Goal: Information Seeking & Learning: Learn about a topic

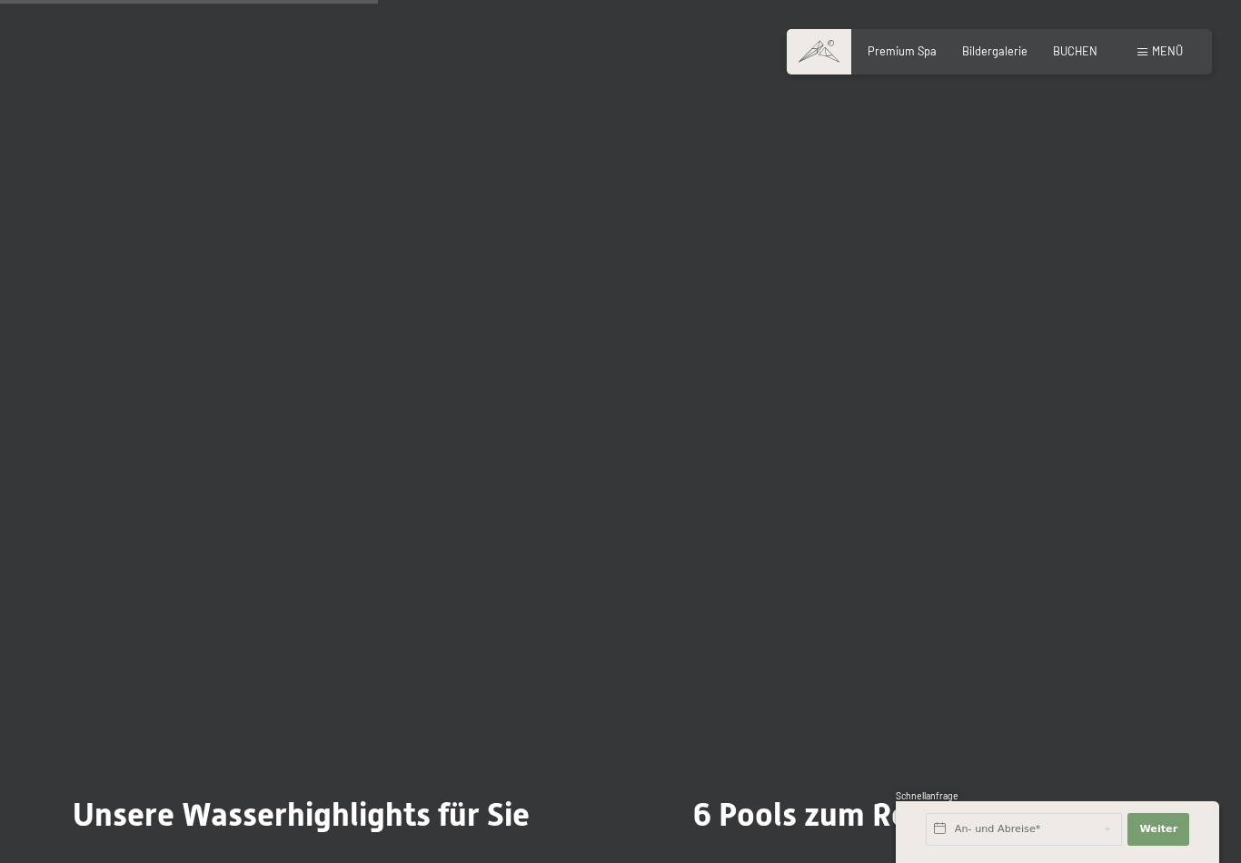
scroll to position [3341, 0]
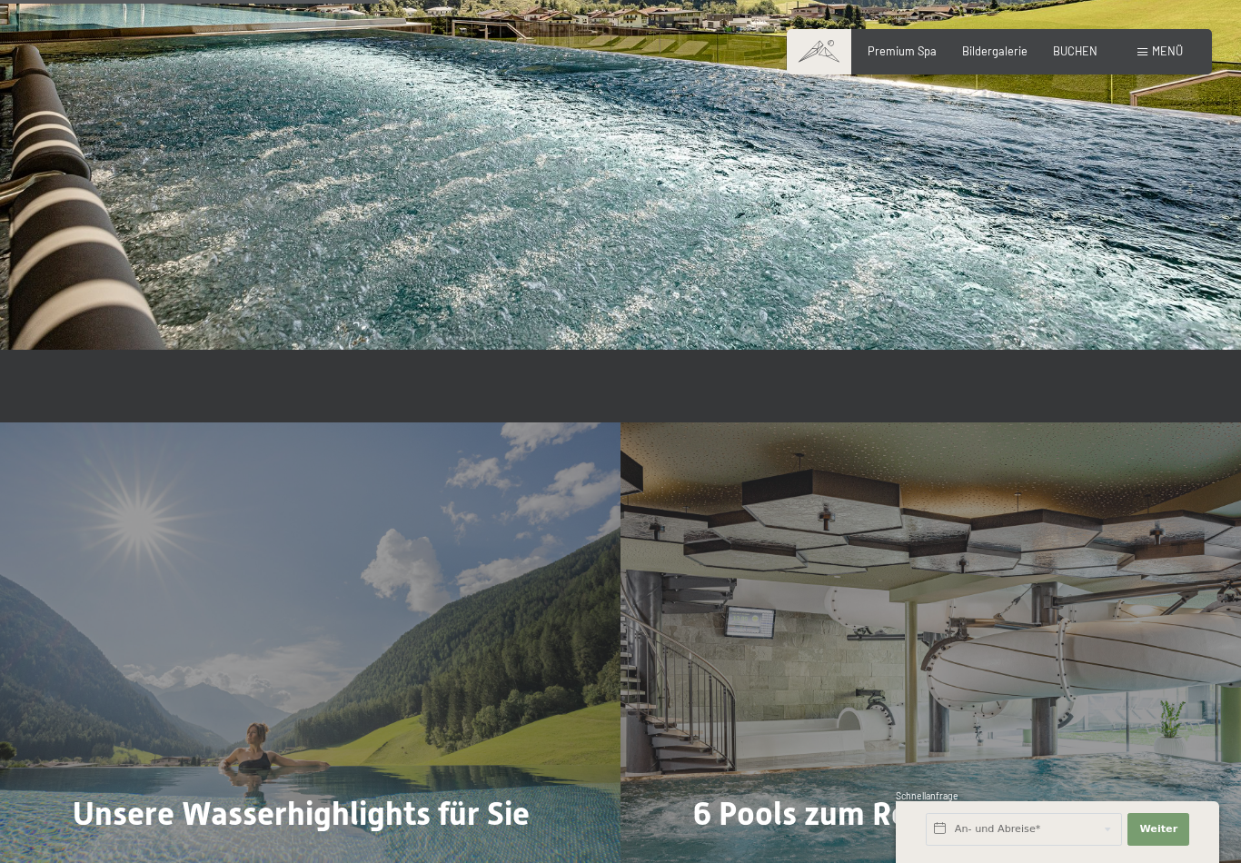
click at [1229, 264] on img at bounding box center [620, 0] width 1241 height 698
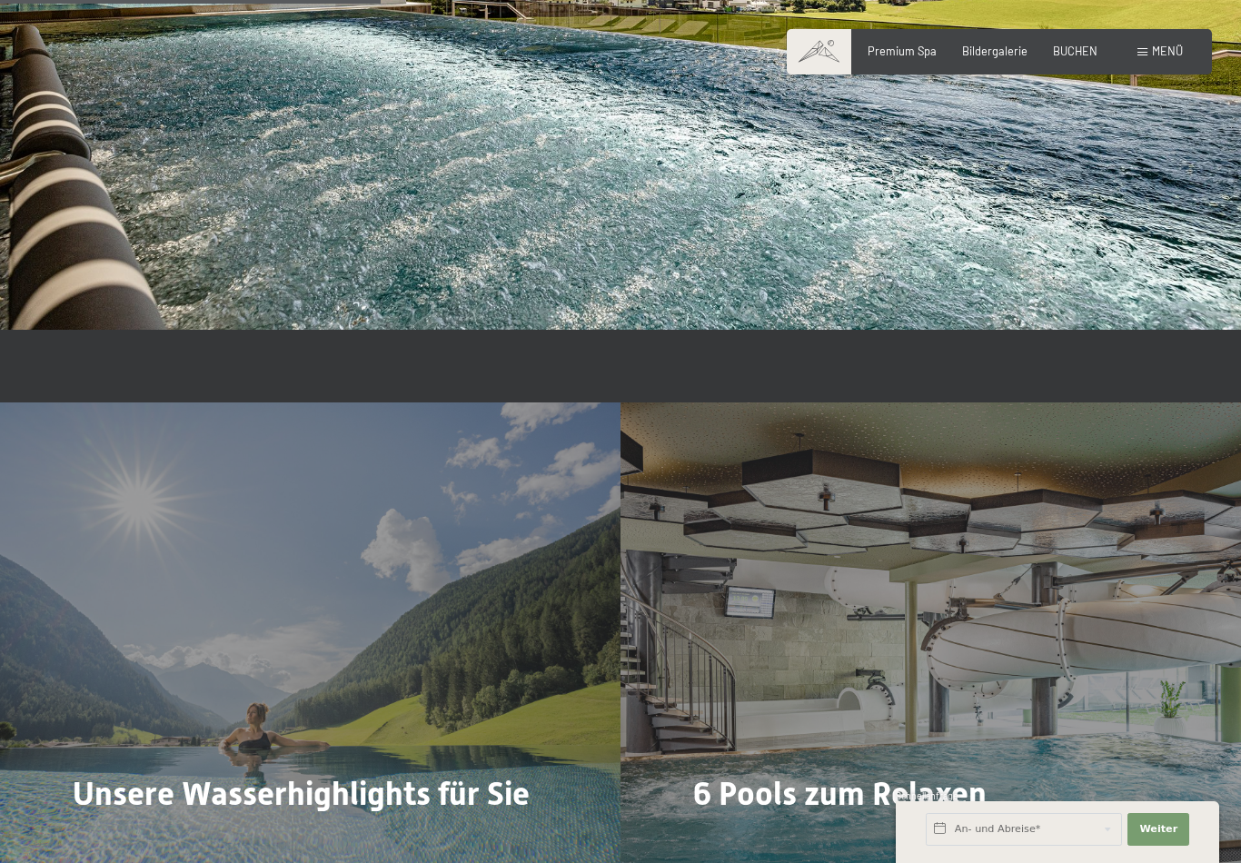
scroll to position [3389, 0]
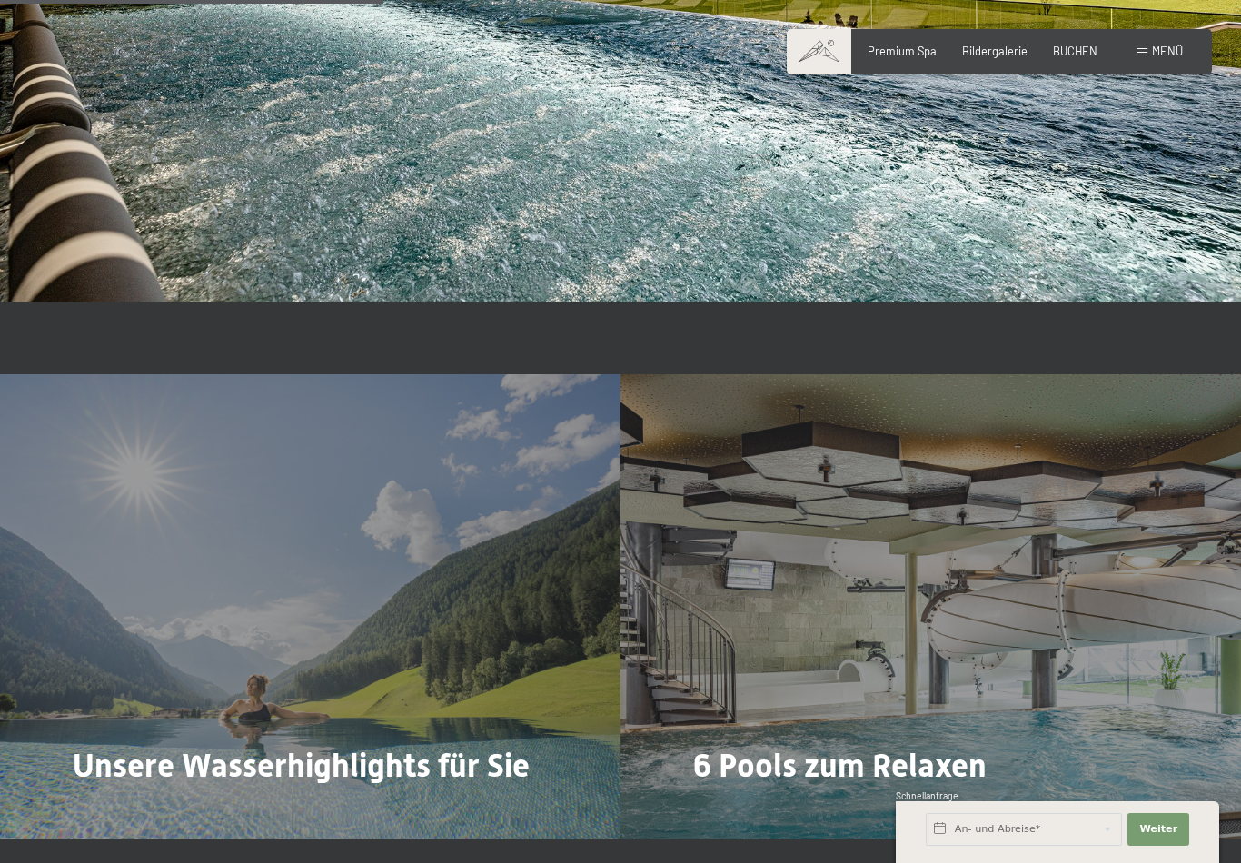
click at [1140, 46] on div "Menü" at bounding box center [1159, 52] width 45 height 16
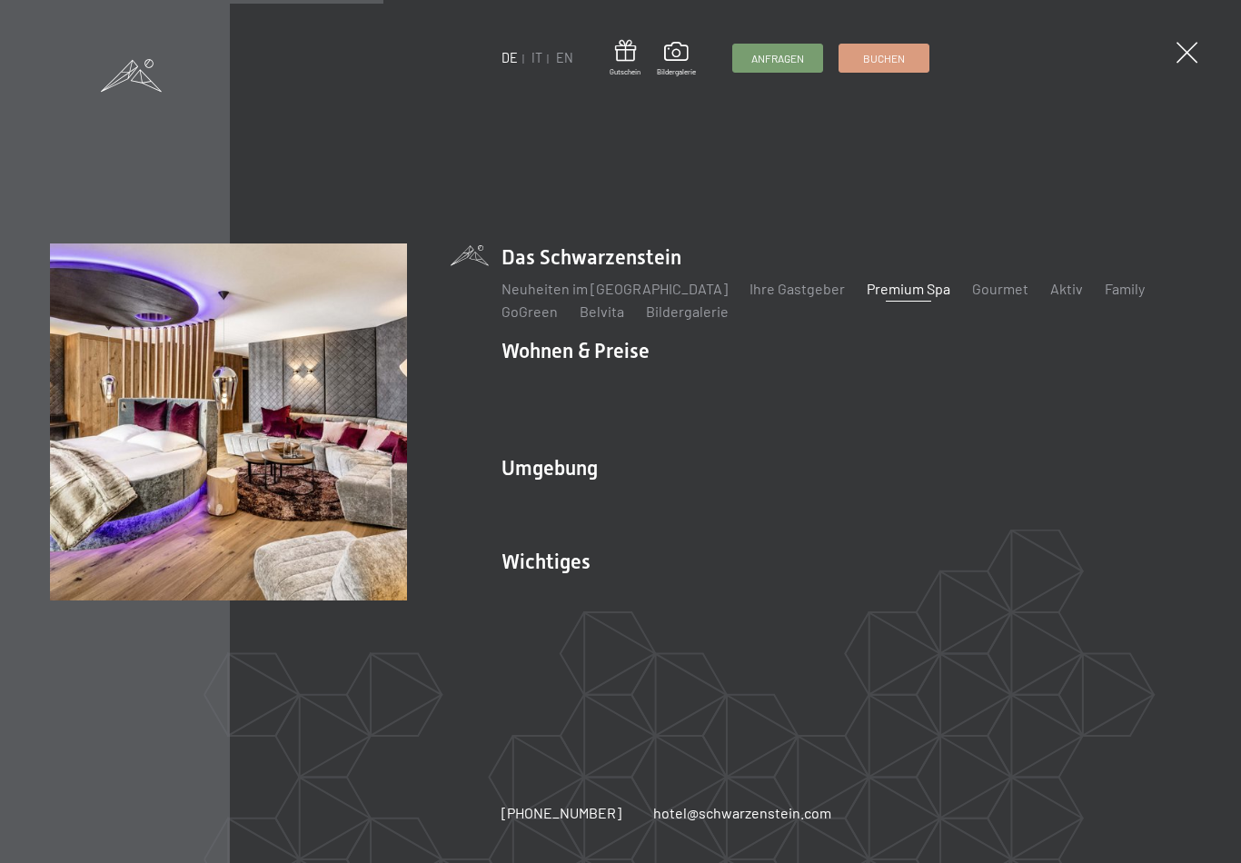
click at [604, 357] on li "Wohnen & Preise Inklusivleistungen Zimmer & Preise Liste Angebote Liste Familie…" at bounding box center [845, 388] width 689 height 103
click at [590, 360] on li "Wohnen & Preise Inklusivleistungen Zimmer & Preise Liste Angebote Liste Familie…" at bounding box center [845, 388] width 689 height 103
click at [570, 391] on link "Inklusivleistungen" at bounding box center [560, 381] width 118 height 17
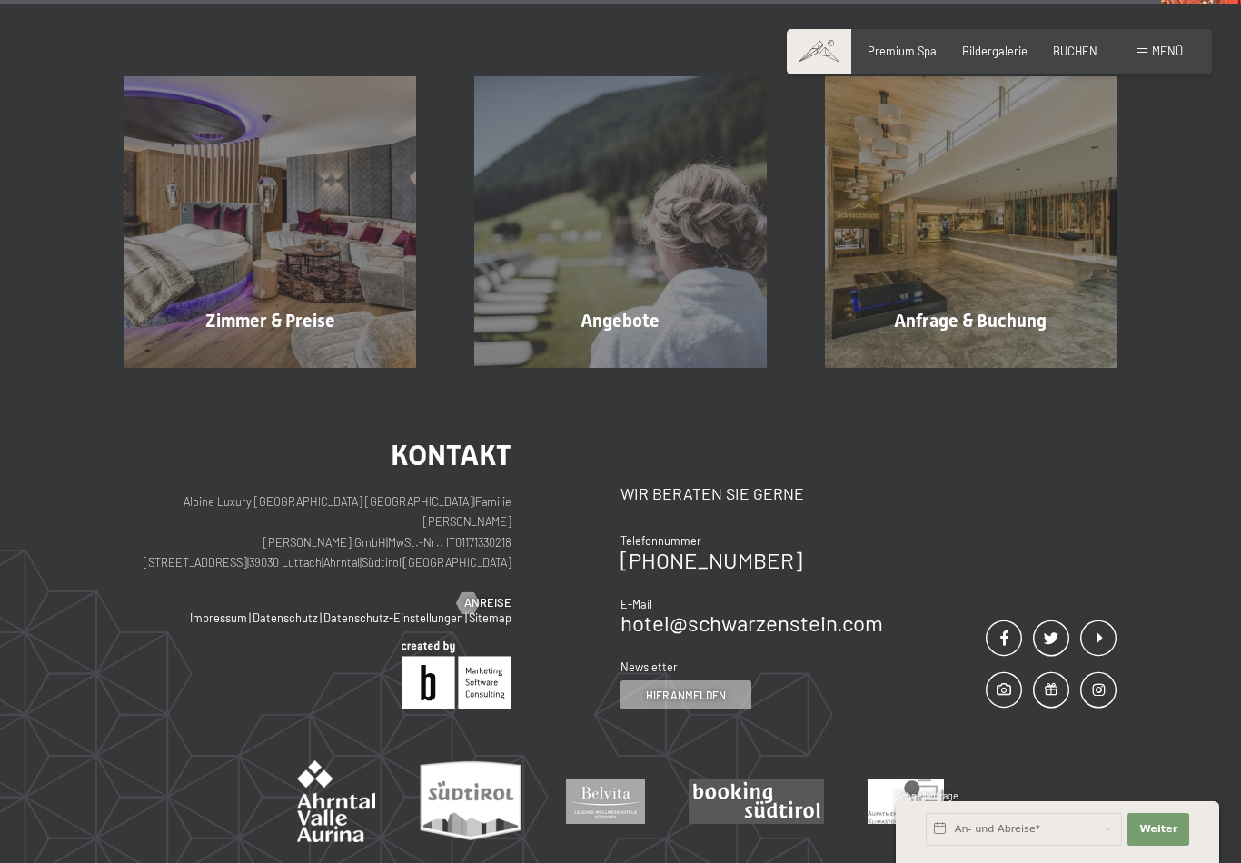
scroll to position [2425, 0]
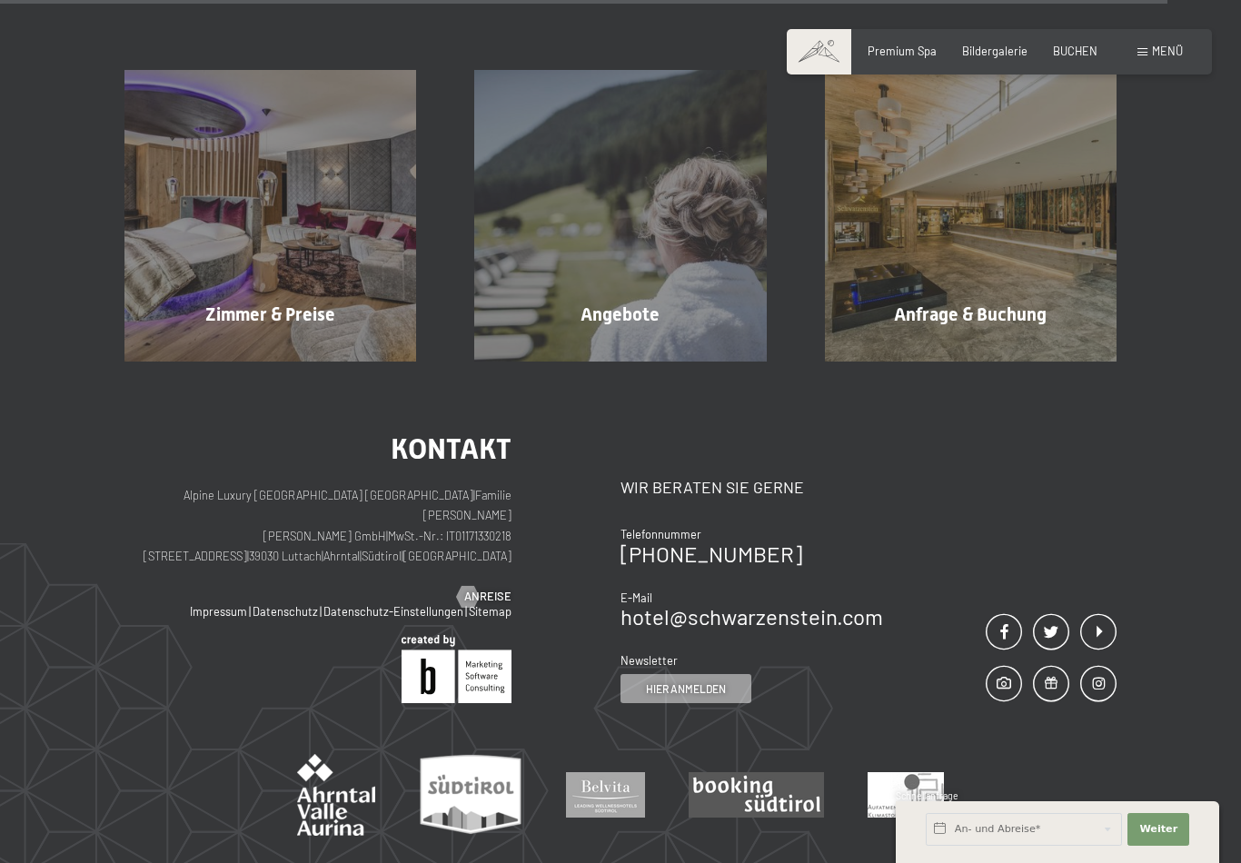
click at [312, 248] on div "Zimmer & Preise Mehr erfahren" at bounding box center [270, 216] width 350 height 292
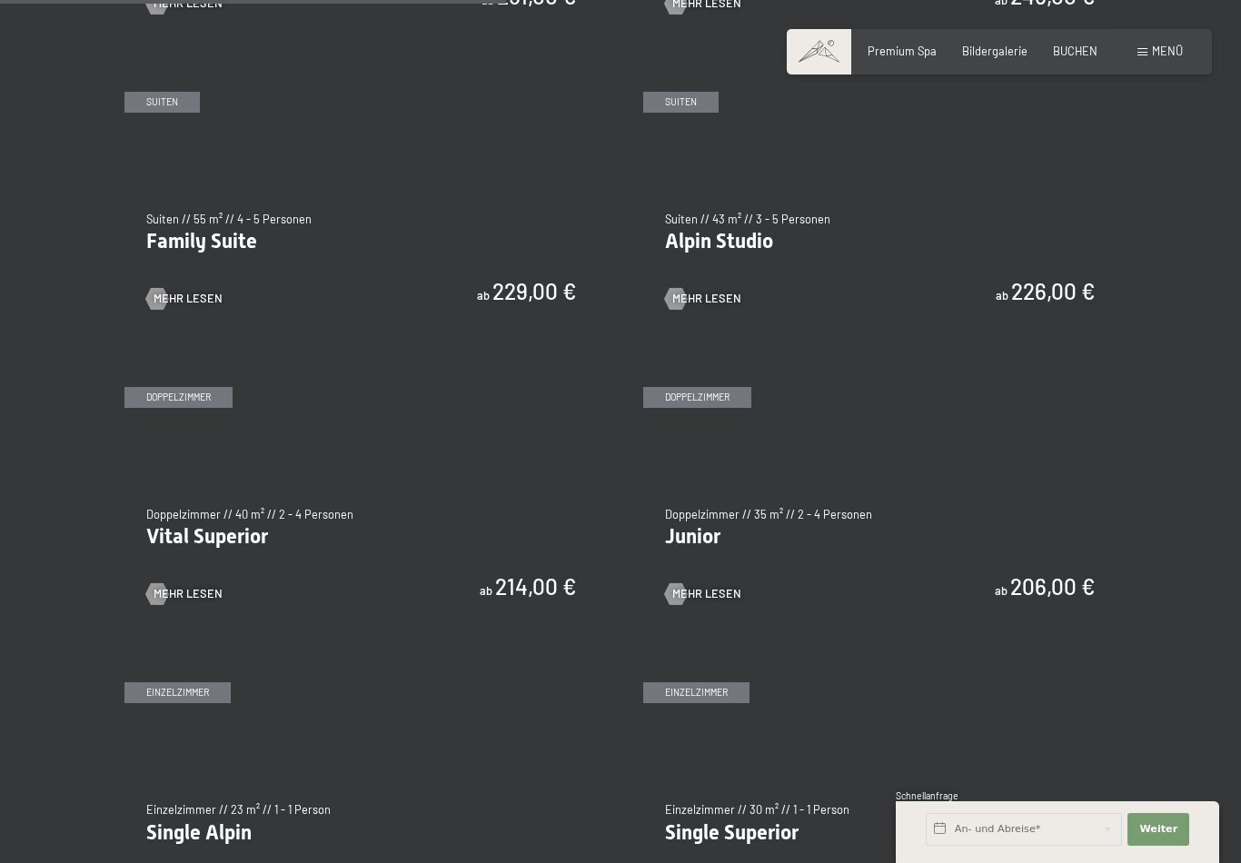
scroll to position [1772, 0]
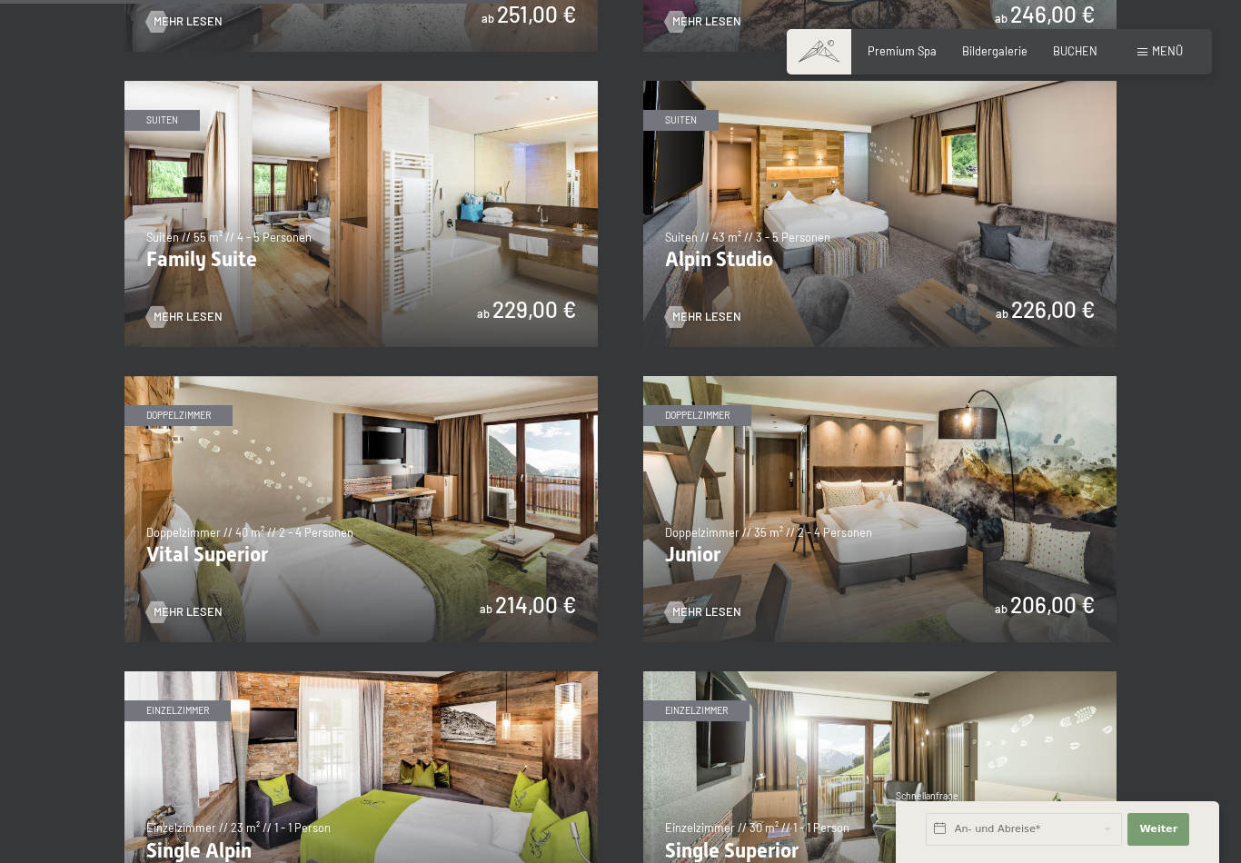
click at [479, 522] on img at bounding box center [360, 509] width 473 height 266
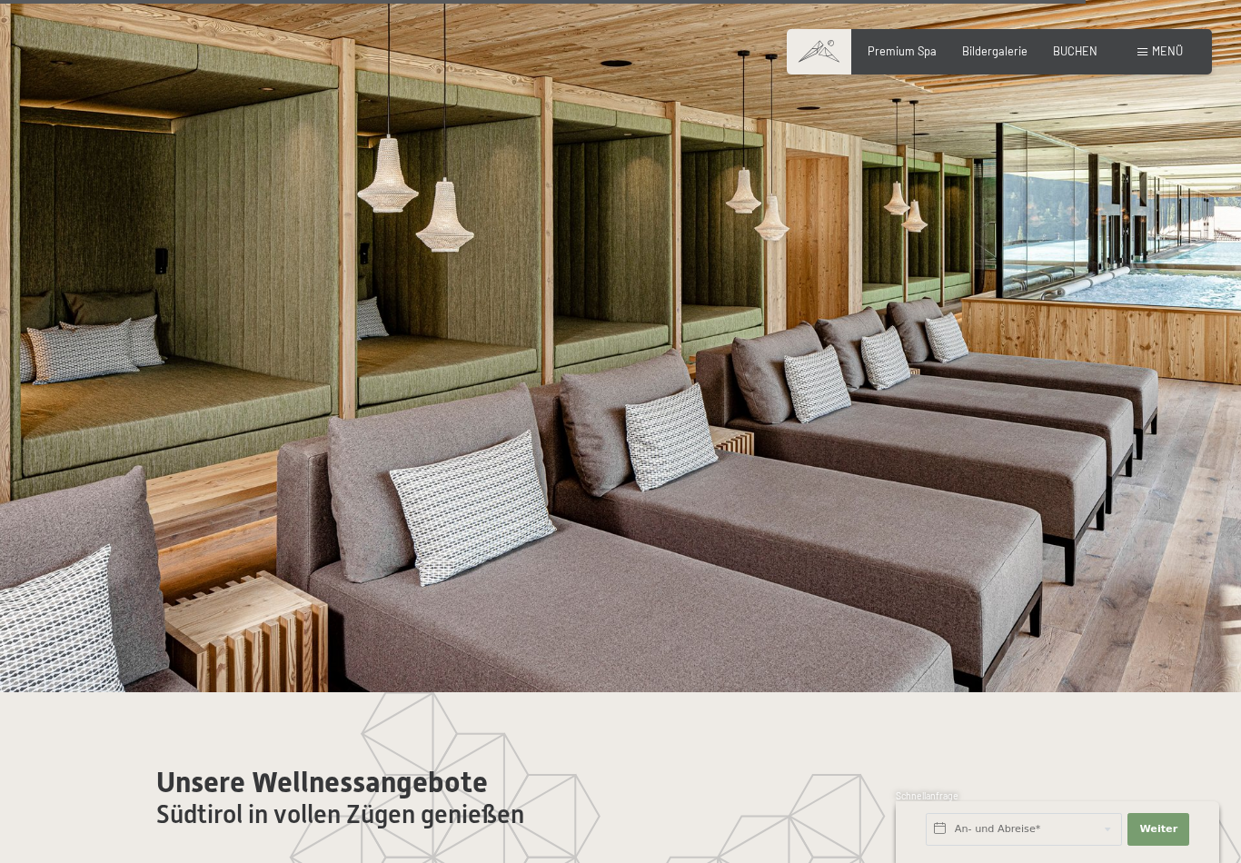
scroll to position [8420, 0]
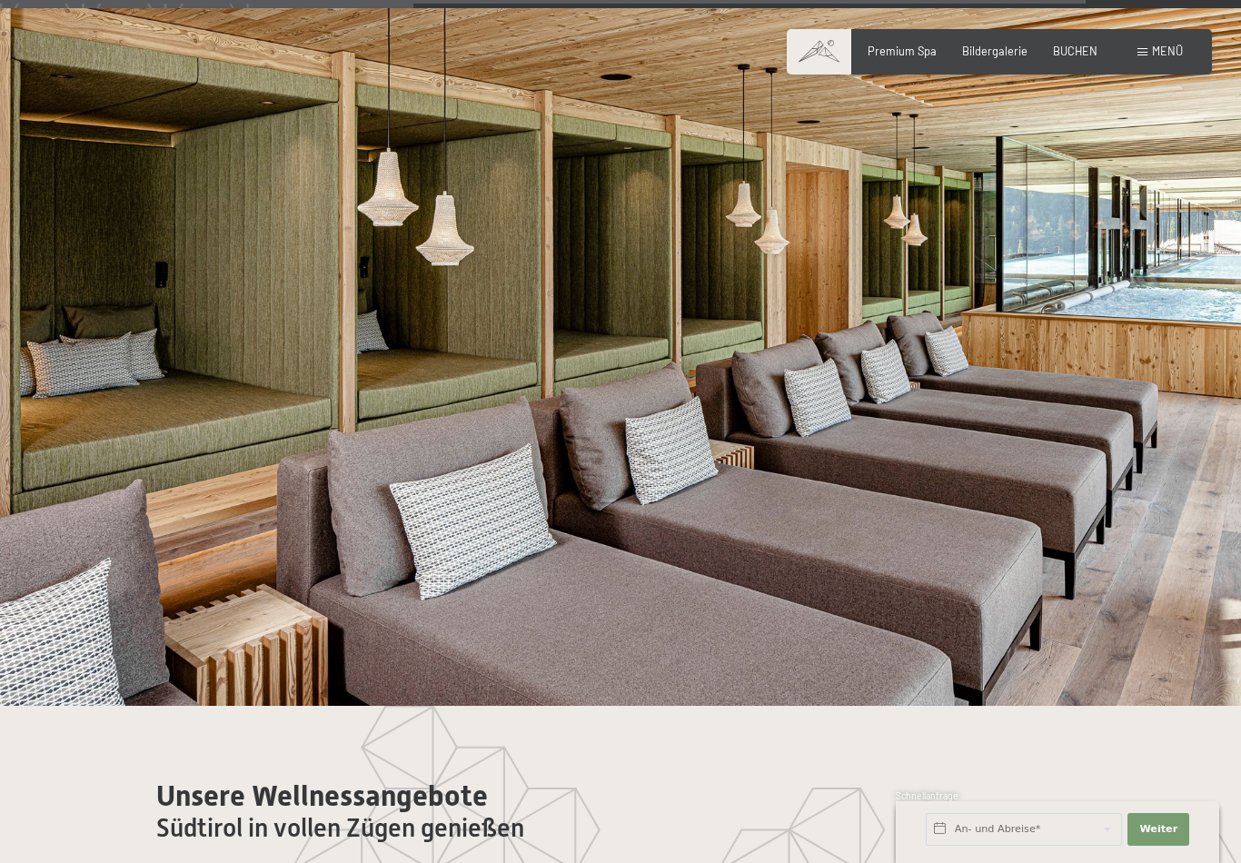
click at [1149, 51] on div "Menü" at bounding box center [1159, 52] width 45 height 16
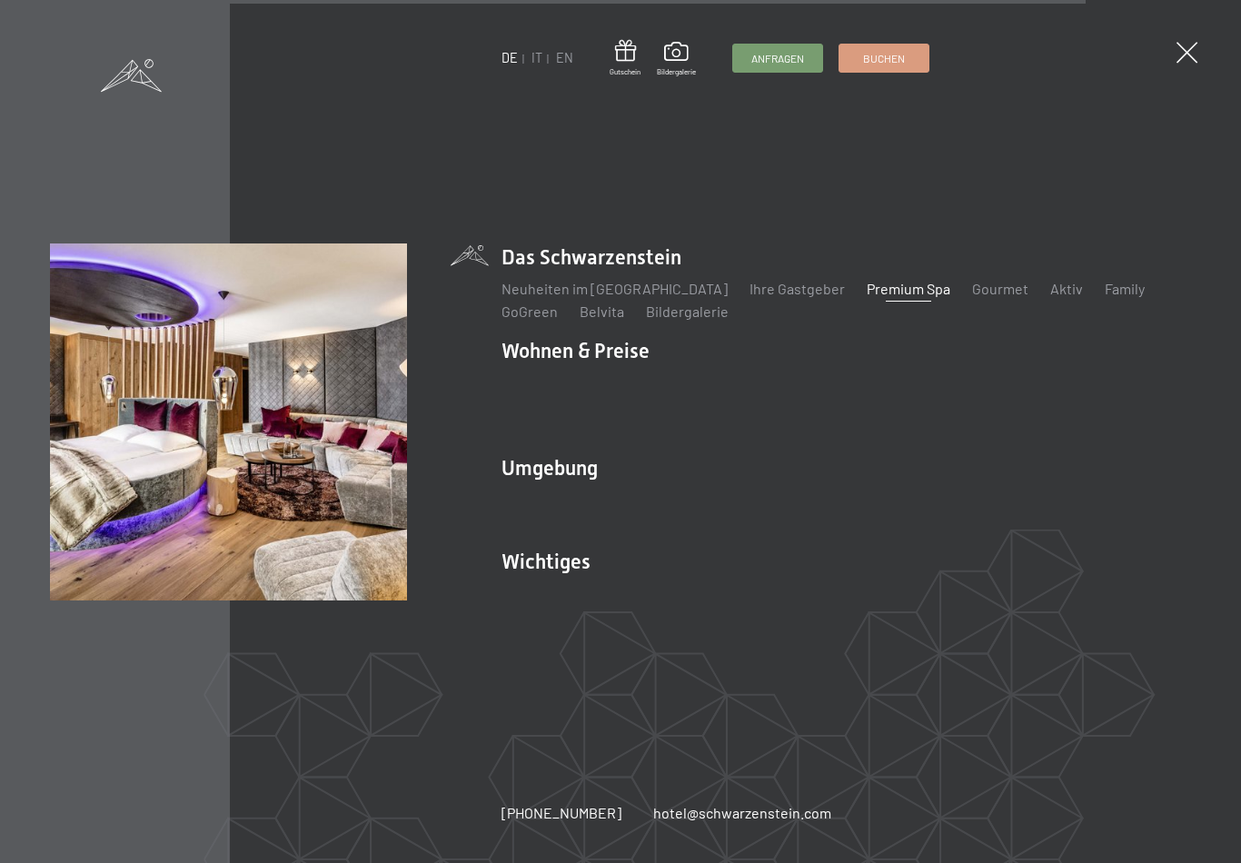
click at [696, 387] on link "Zimmer & Preise" at bounding box center [693, 381] width 105 height 17
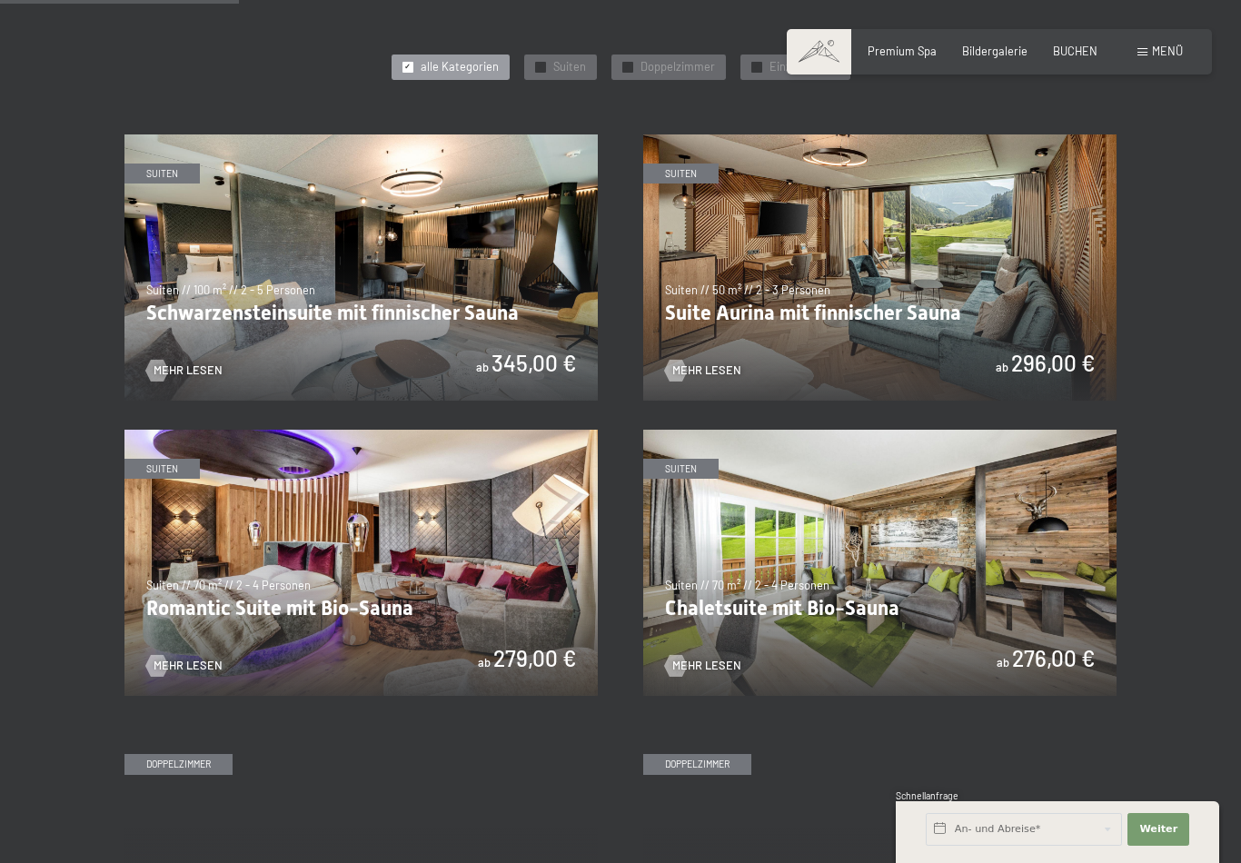
scroll to position [834, 0]
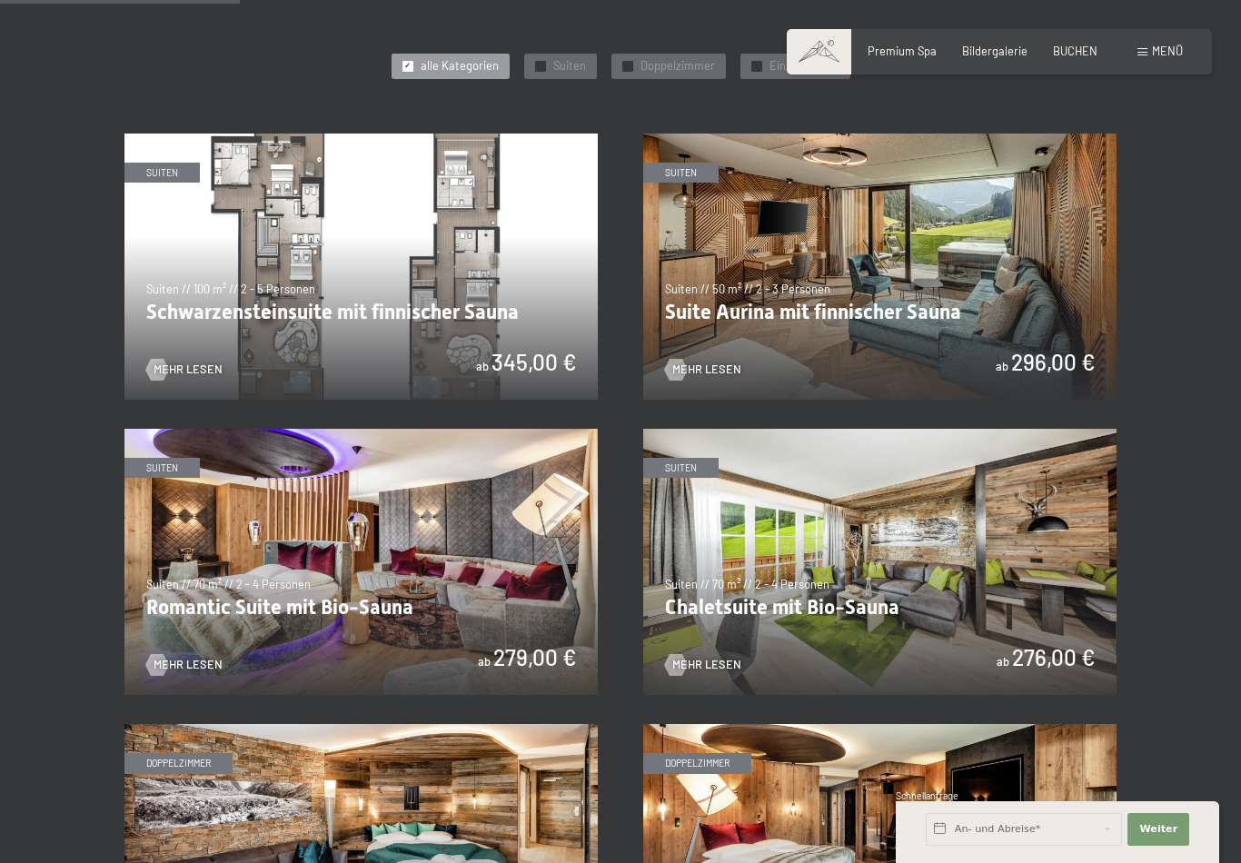
click at [471, 333] on img at bounding box center [360, 267] width 473 height 266
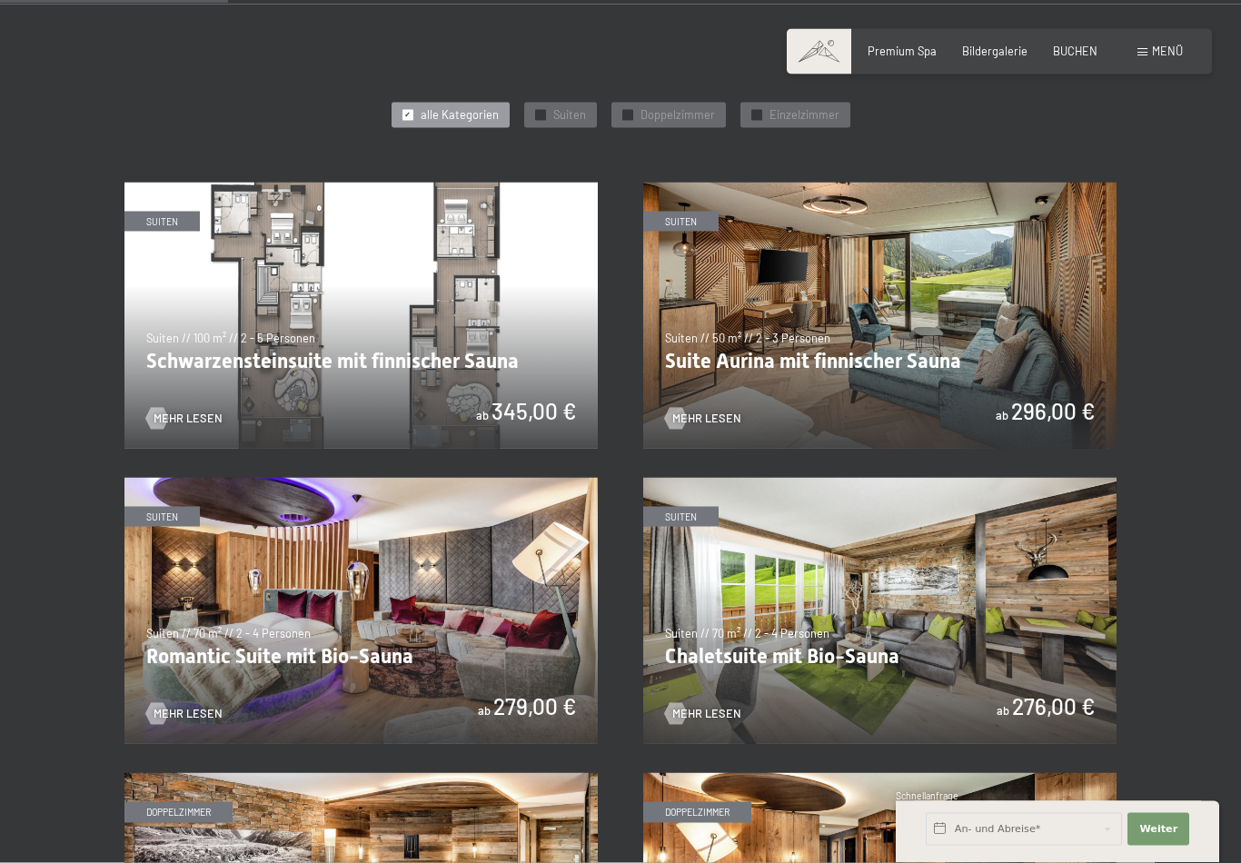
scroll to position [894, 0]
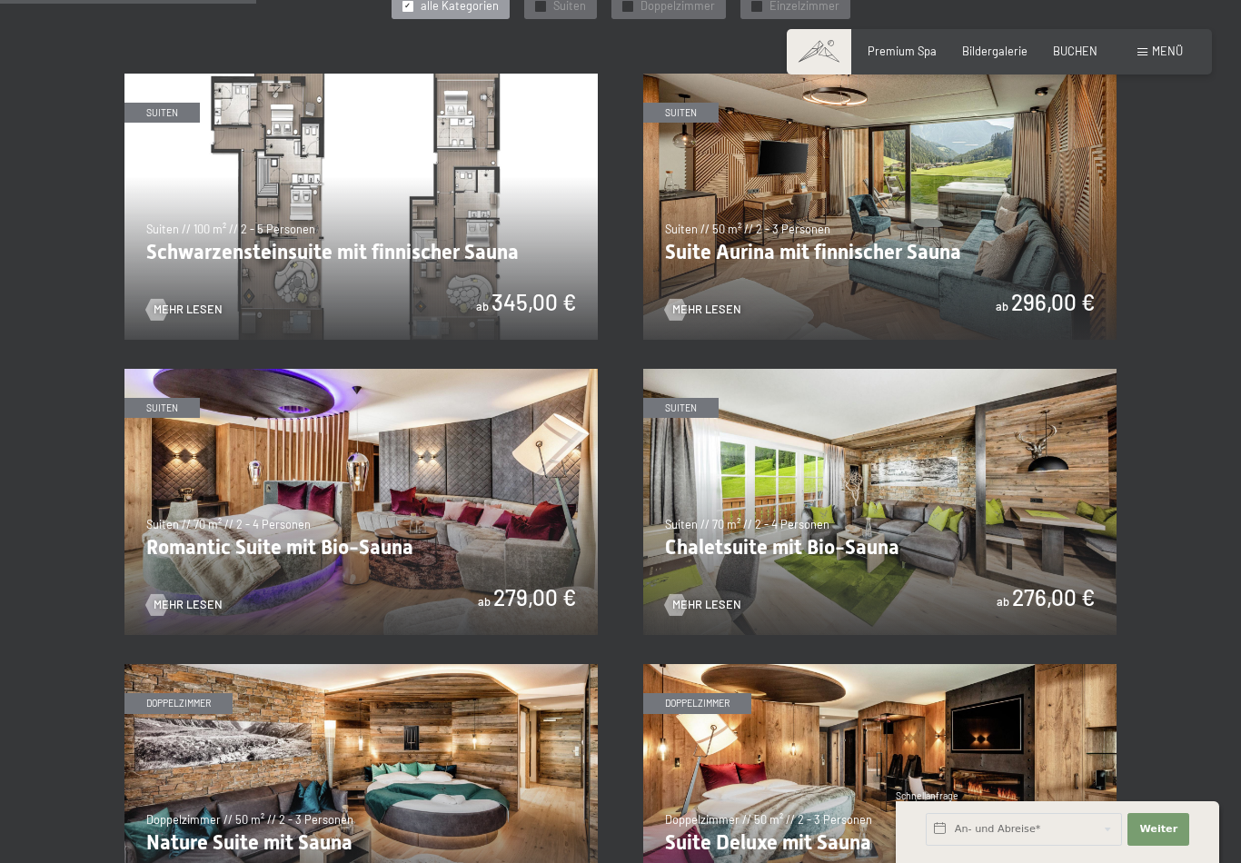
click at [888, 233] on img at bounding box center [879, 207] width 473 height 266
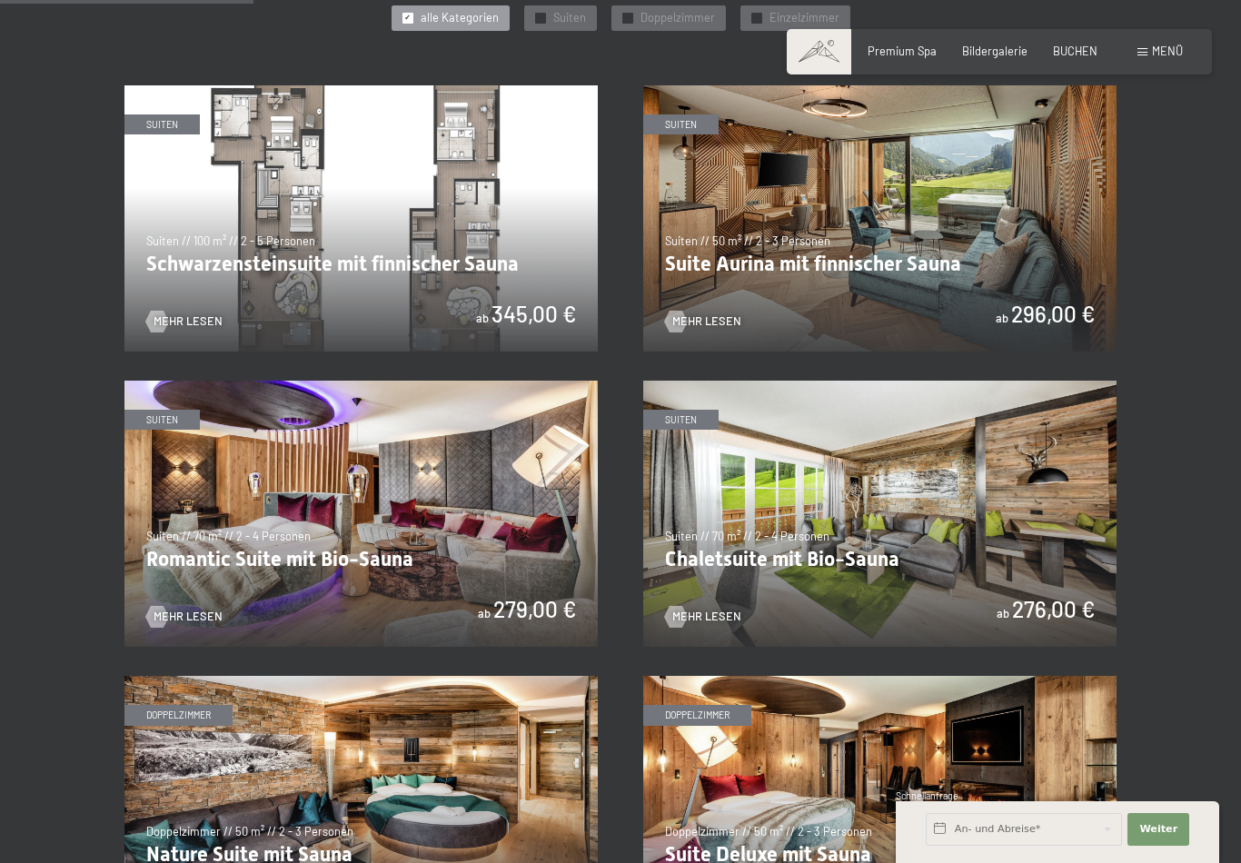
scroll to position [891, 0]
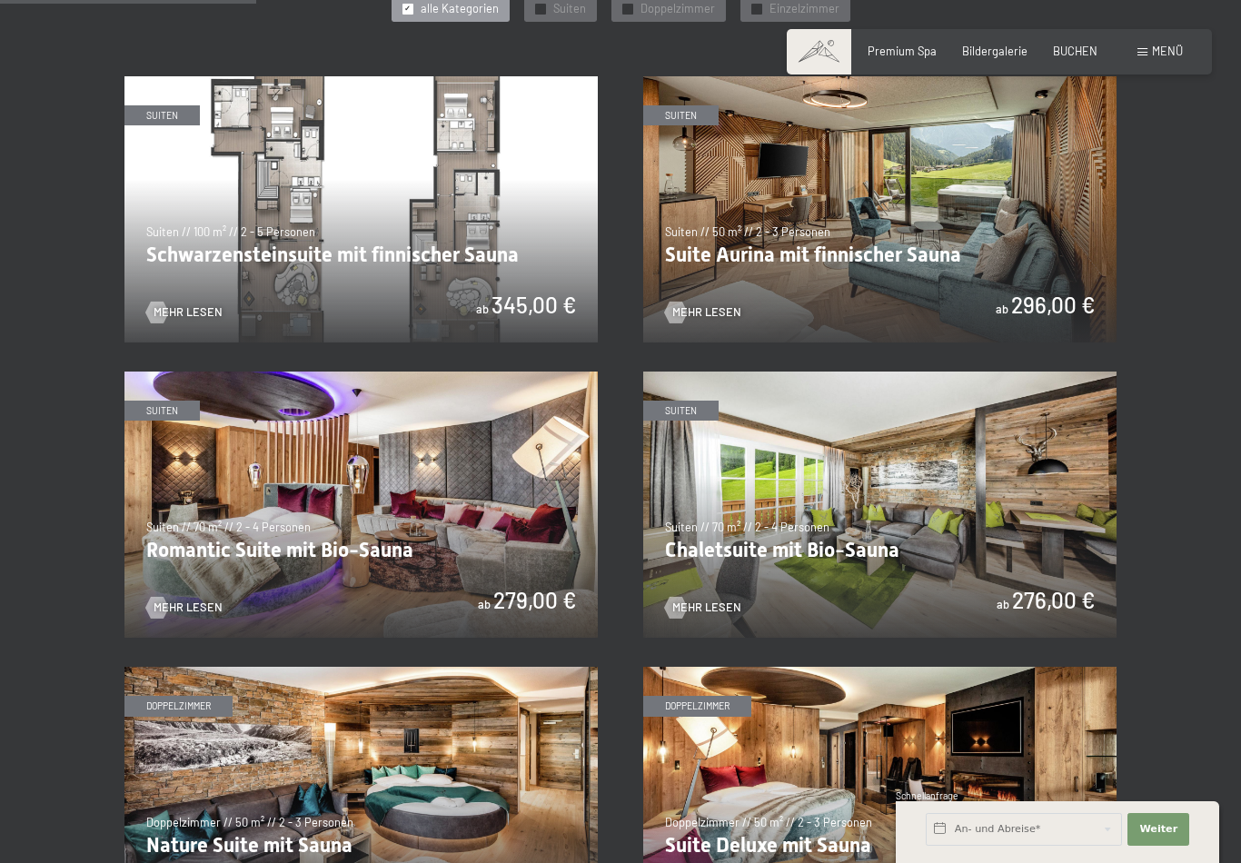
click at [516, 471] on img at bounding box center [360, 505] width 473 height 266
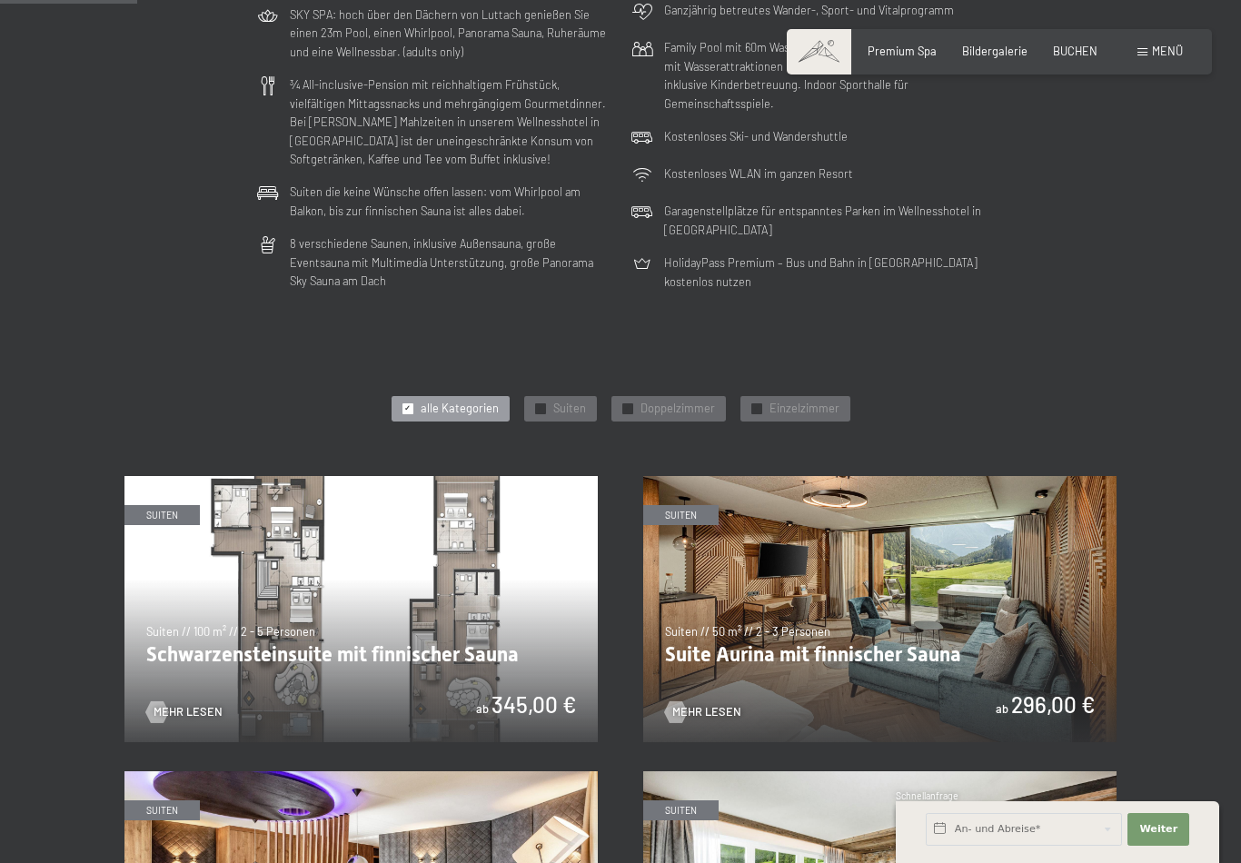
scroll to position [477, 0]
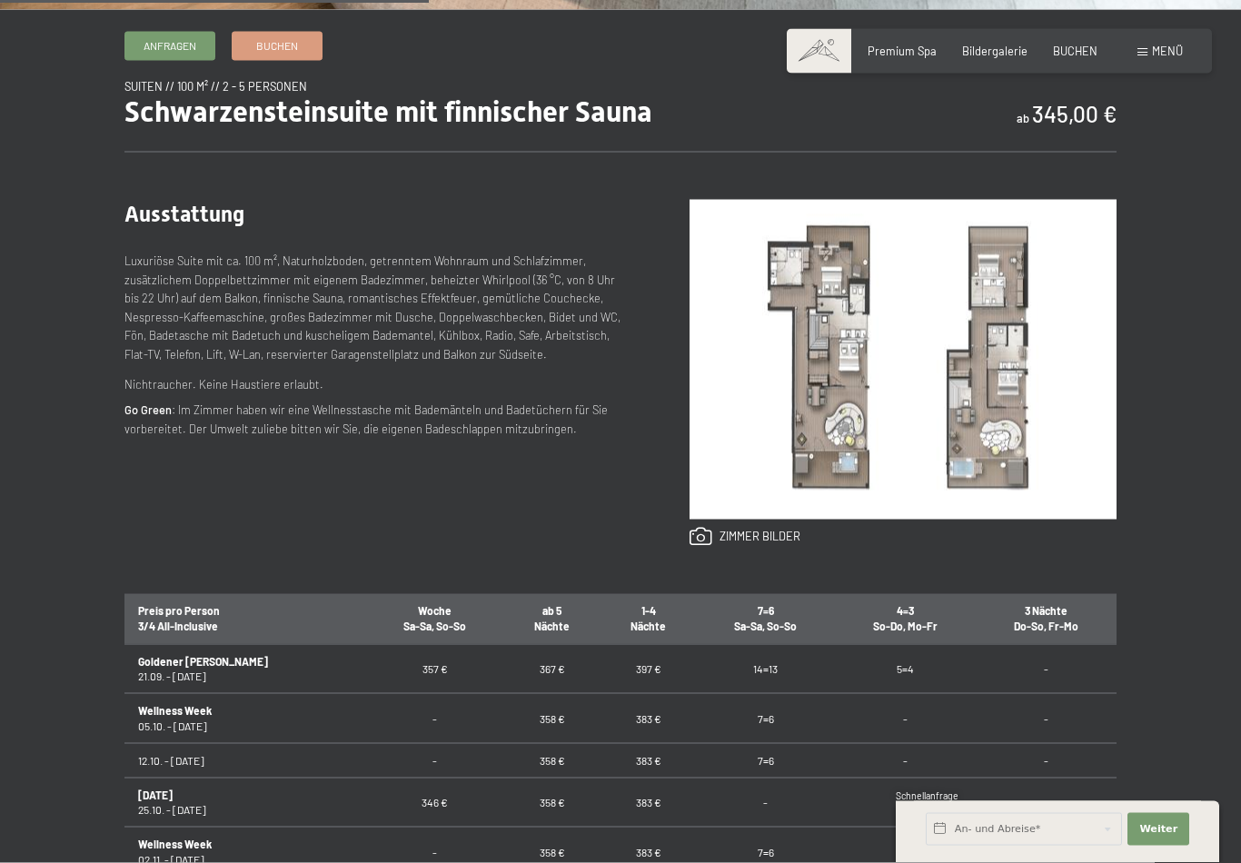
scroll to position [639, 0]
click at [764, 546] on link at bounding box center [744, 536] width 111 height 20
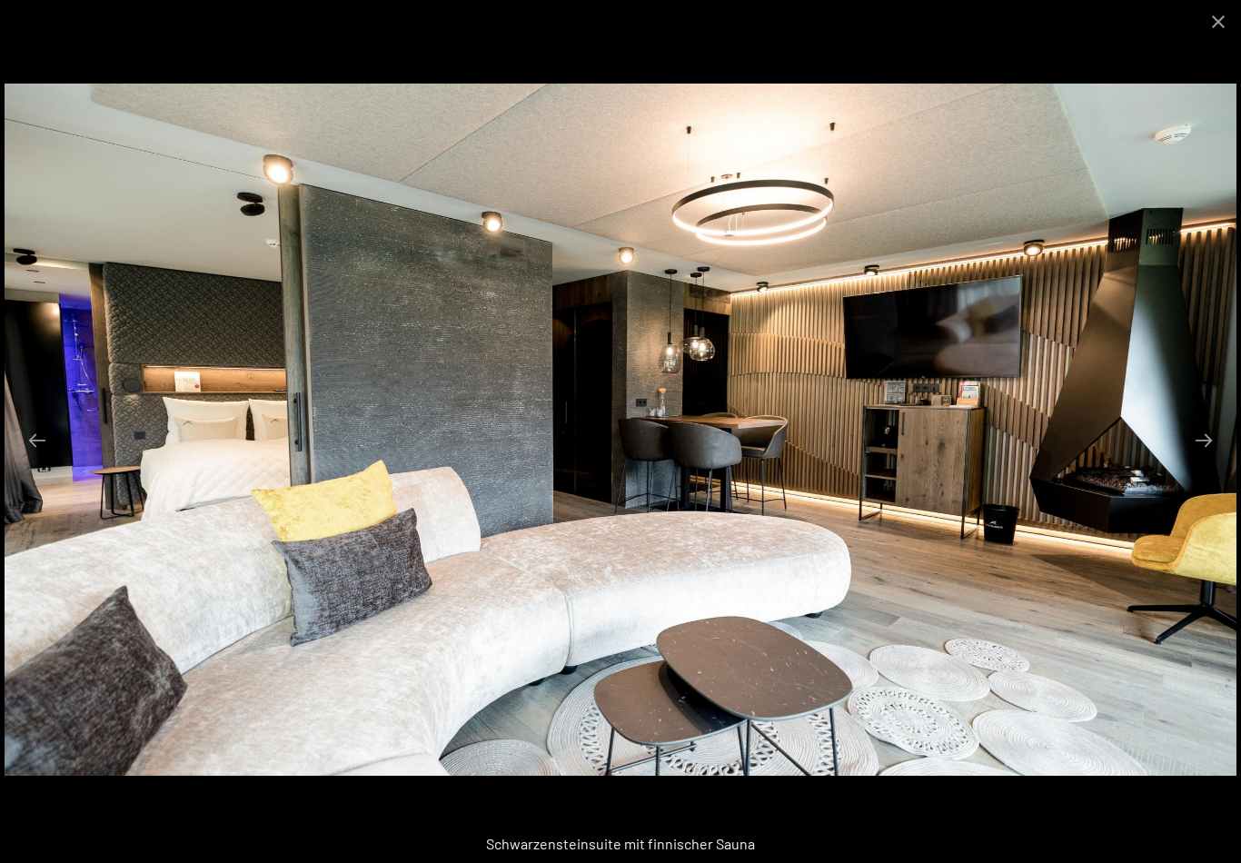
click at [1205, 458] on button "Next slide" at bounding box center [1204, 439] width 38 height 35
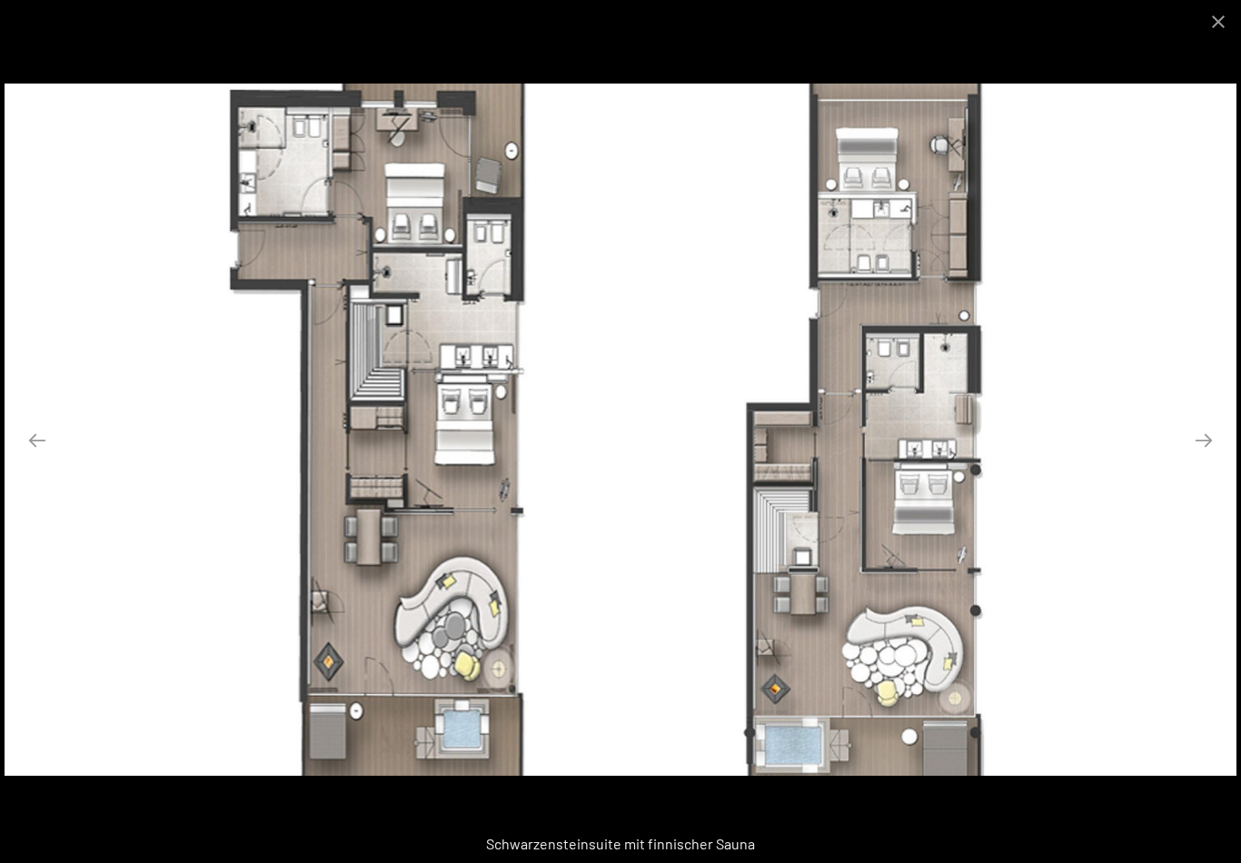
click at [1213, 451] on button "Next slide" at bounding box center [1204, 439] width 38 height 35
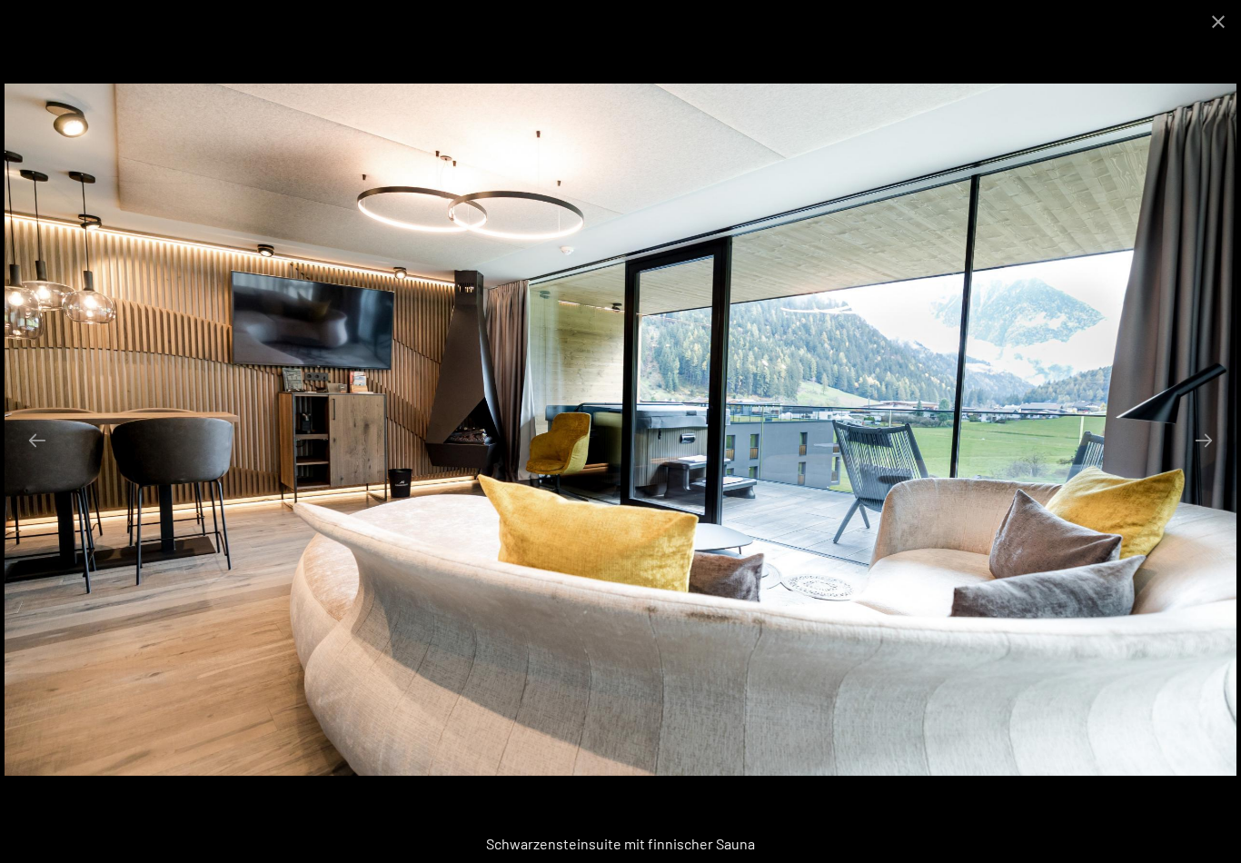
click at [1215, 451] on button "Next slide" at bounding box center [1204, 439] width 38 height 35
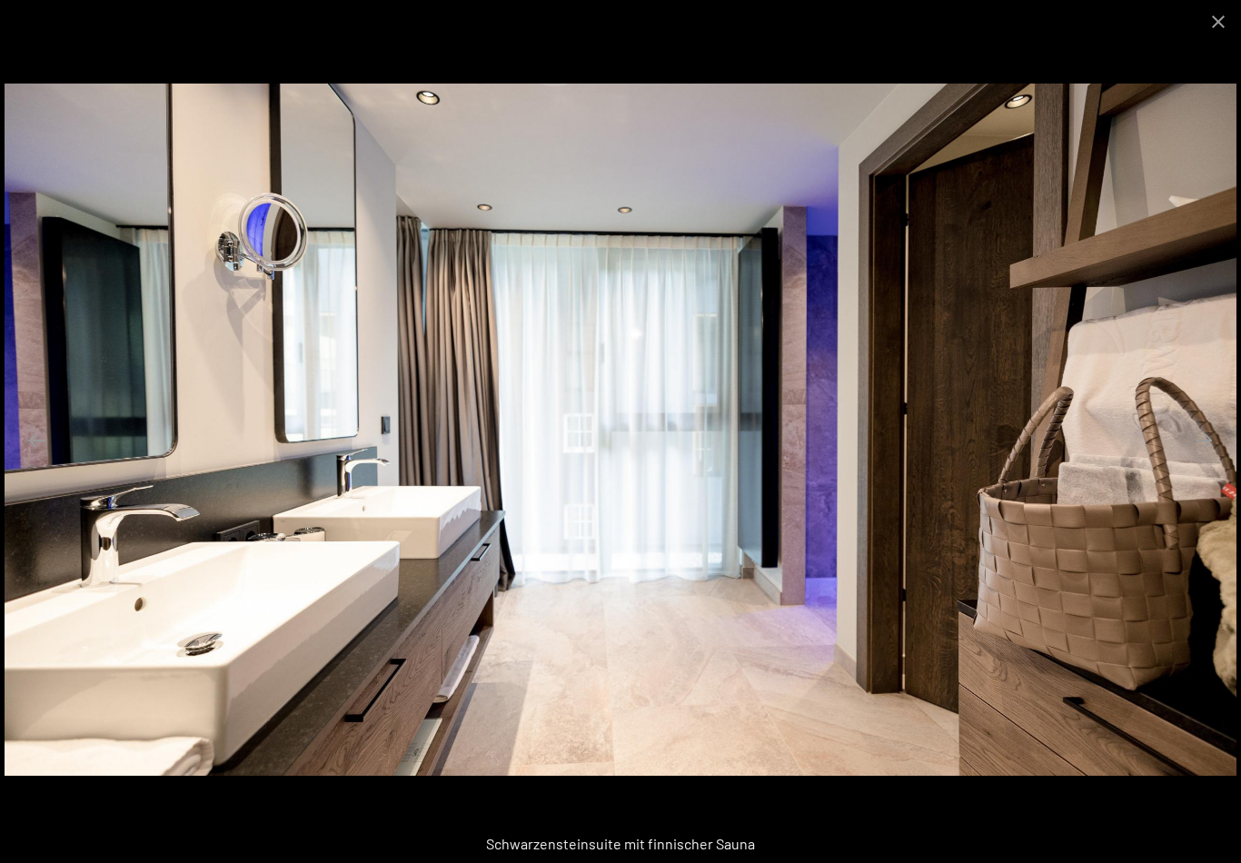
click at [1206, 454] on button "Next slide" at bounding box center [1204, 439] width 38 height 35
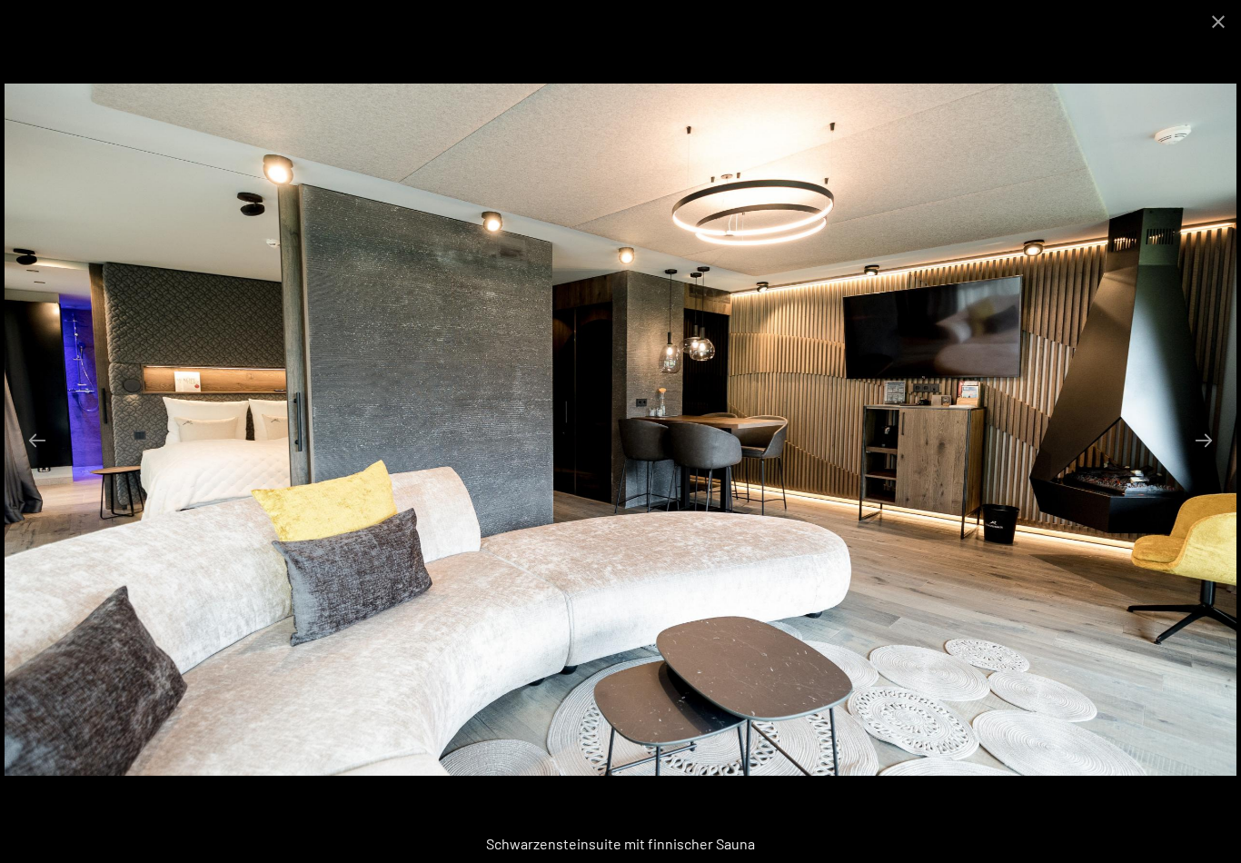
click at [1208, 457] on button "Next slide" at bounding box center [1204, 439] width 38 height 35
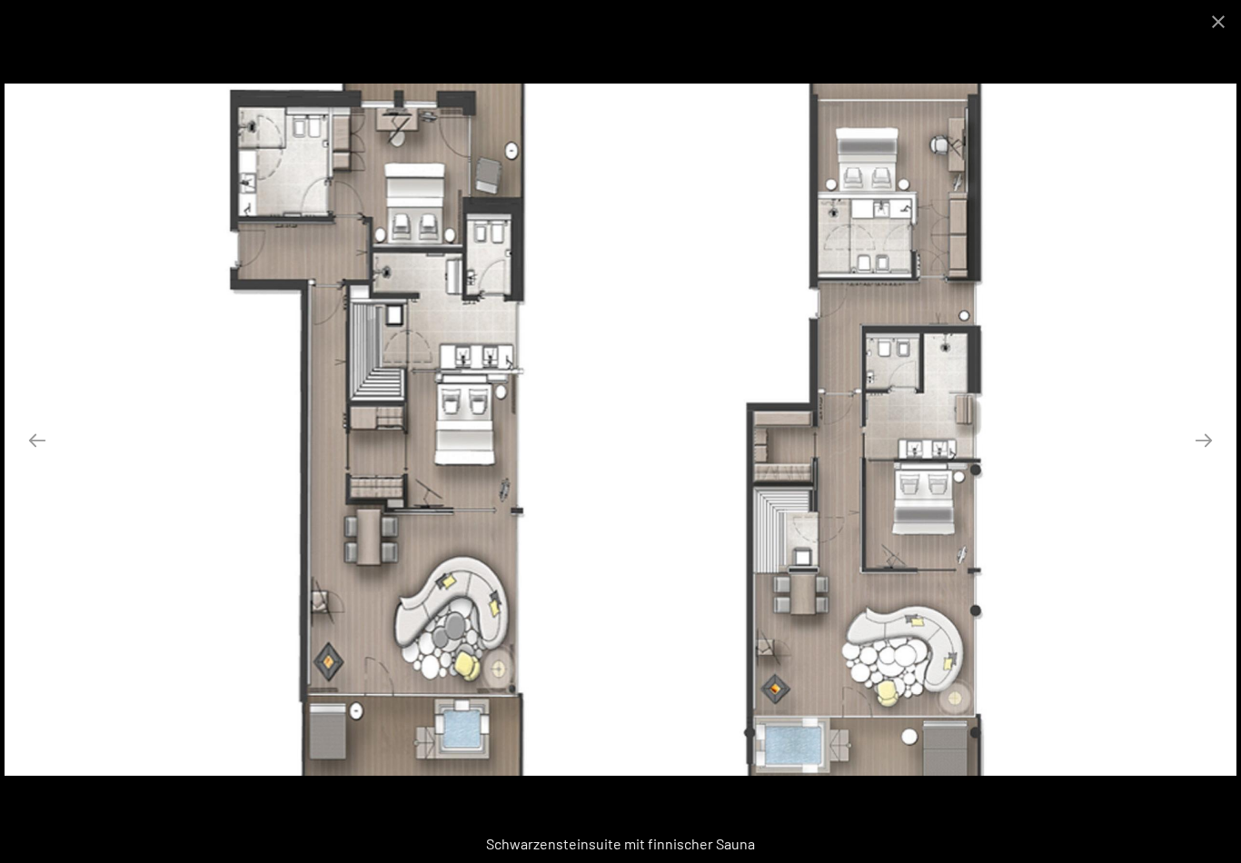
scroll to position [449, 0]
click at [1218, 20] on button "Close gallery" at bounding box center [1217, 21] width 45 height 43
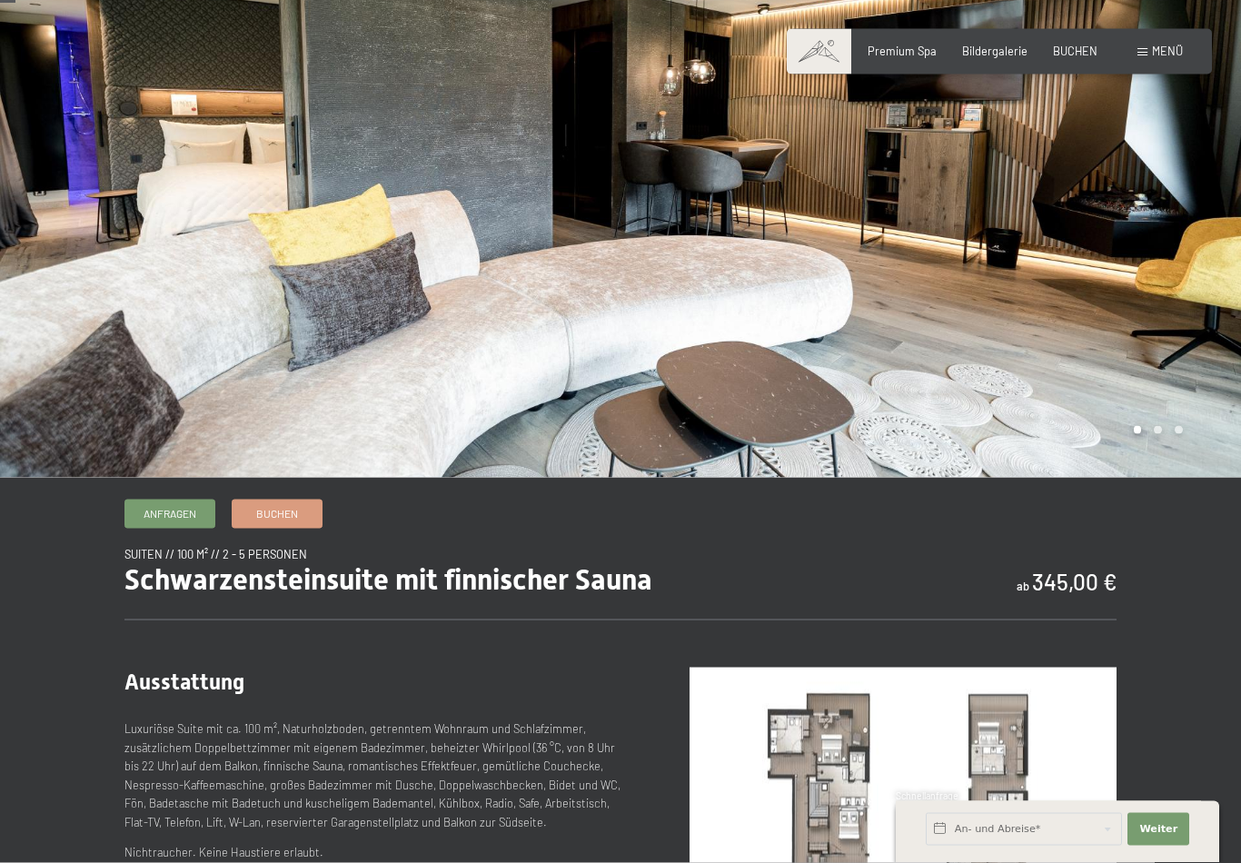
scroll to position [0, 0]
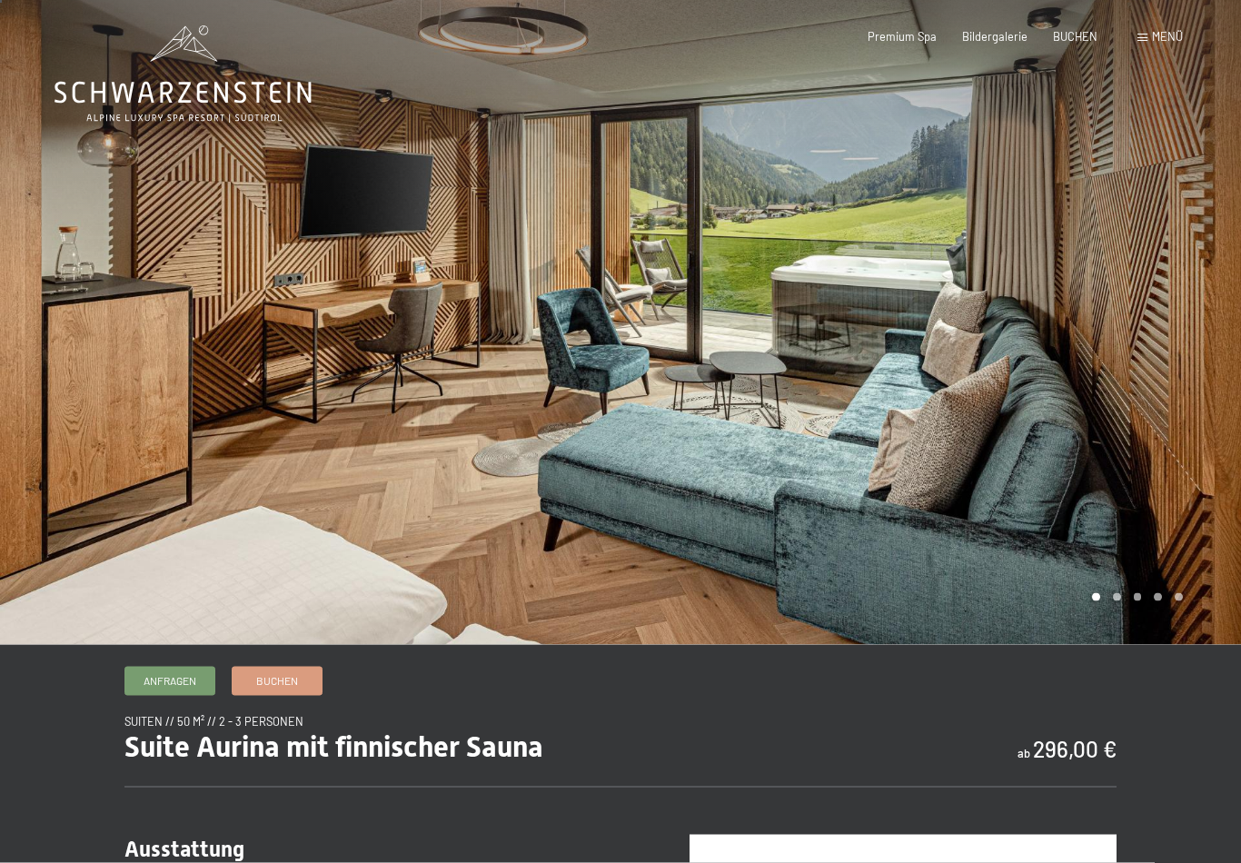
scroll to position [25, 0]
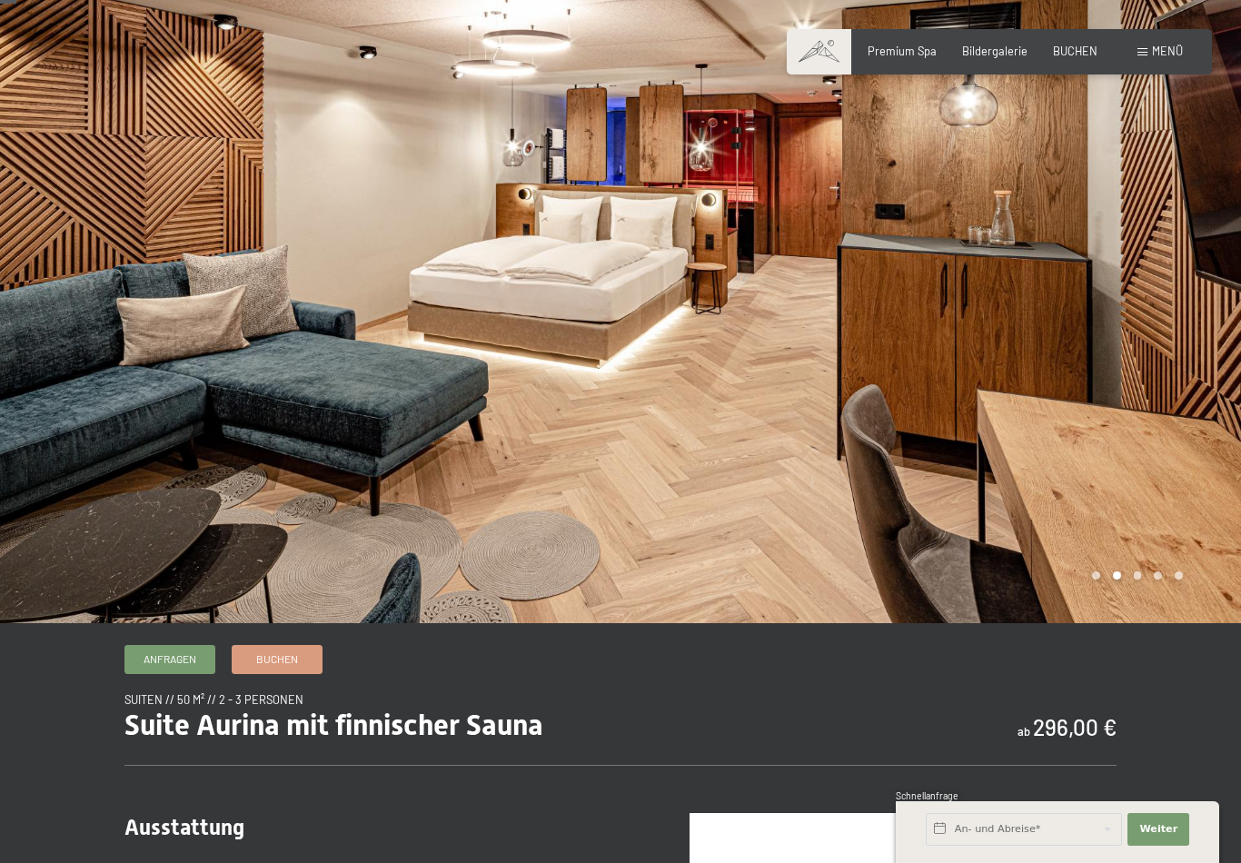
click at [1086, 438] on div at bounding box center [930, 299] width 620 height 648
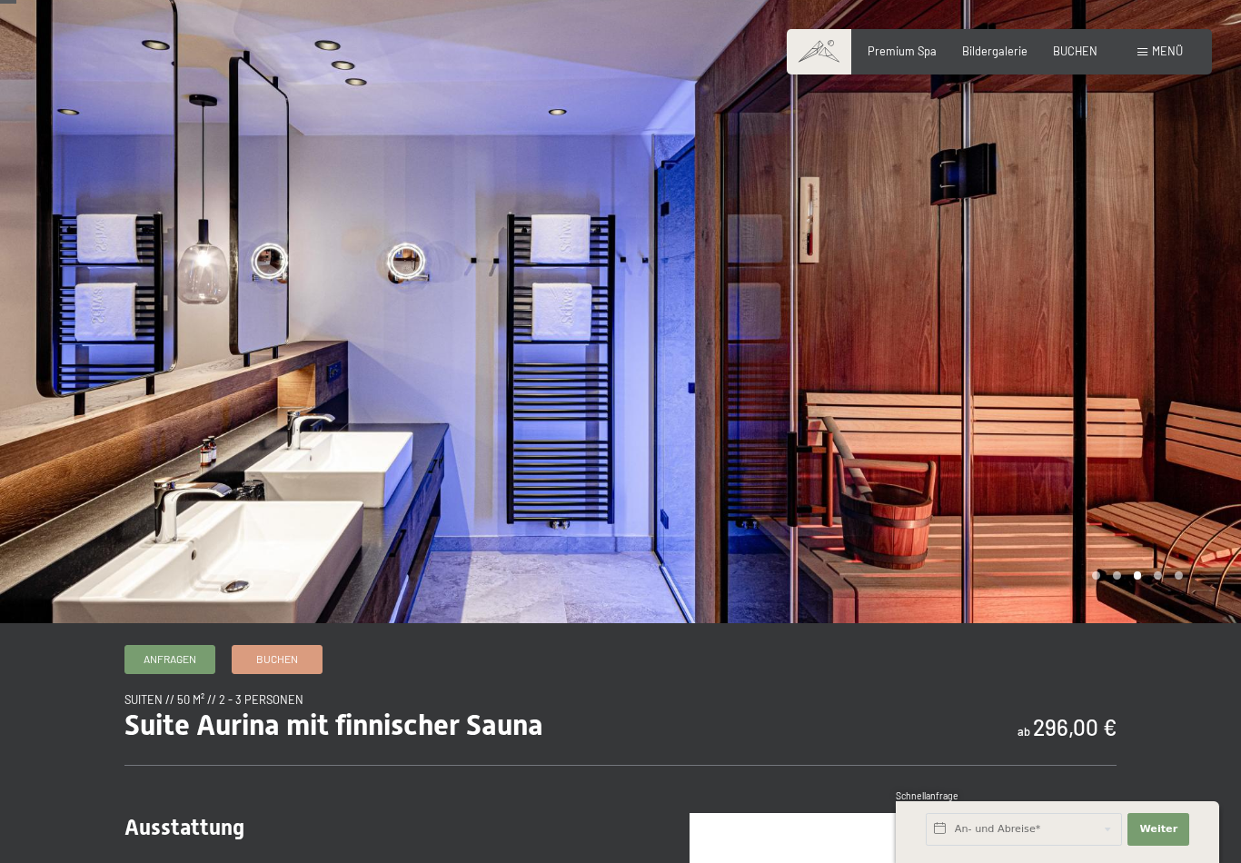
click at [1138, 481] on div at bounding box center [930, 299] width 620 height 648
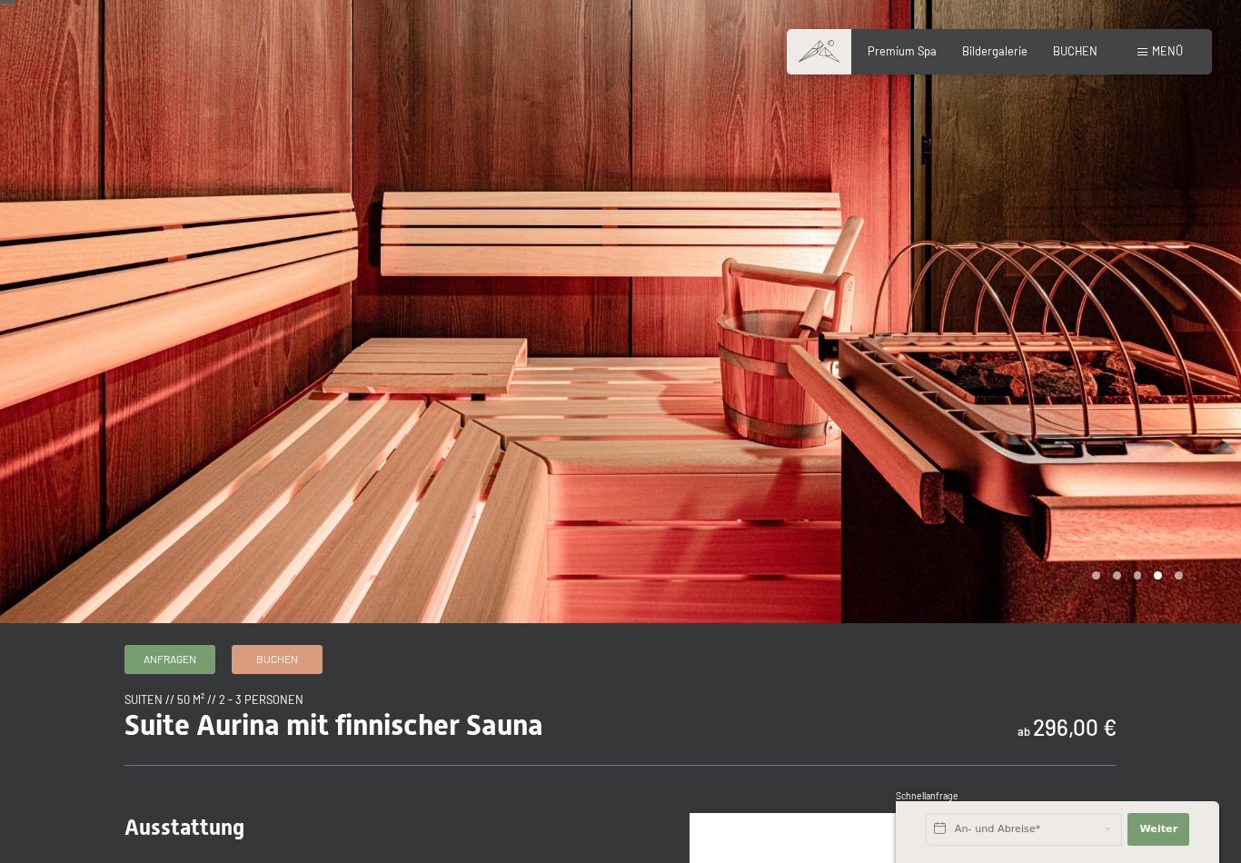
click at [1153, 473] on div at bounding box center [930, 299] width 620 height 648
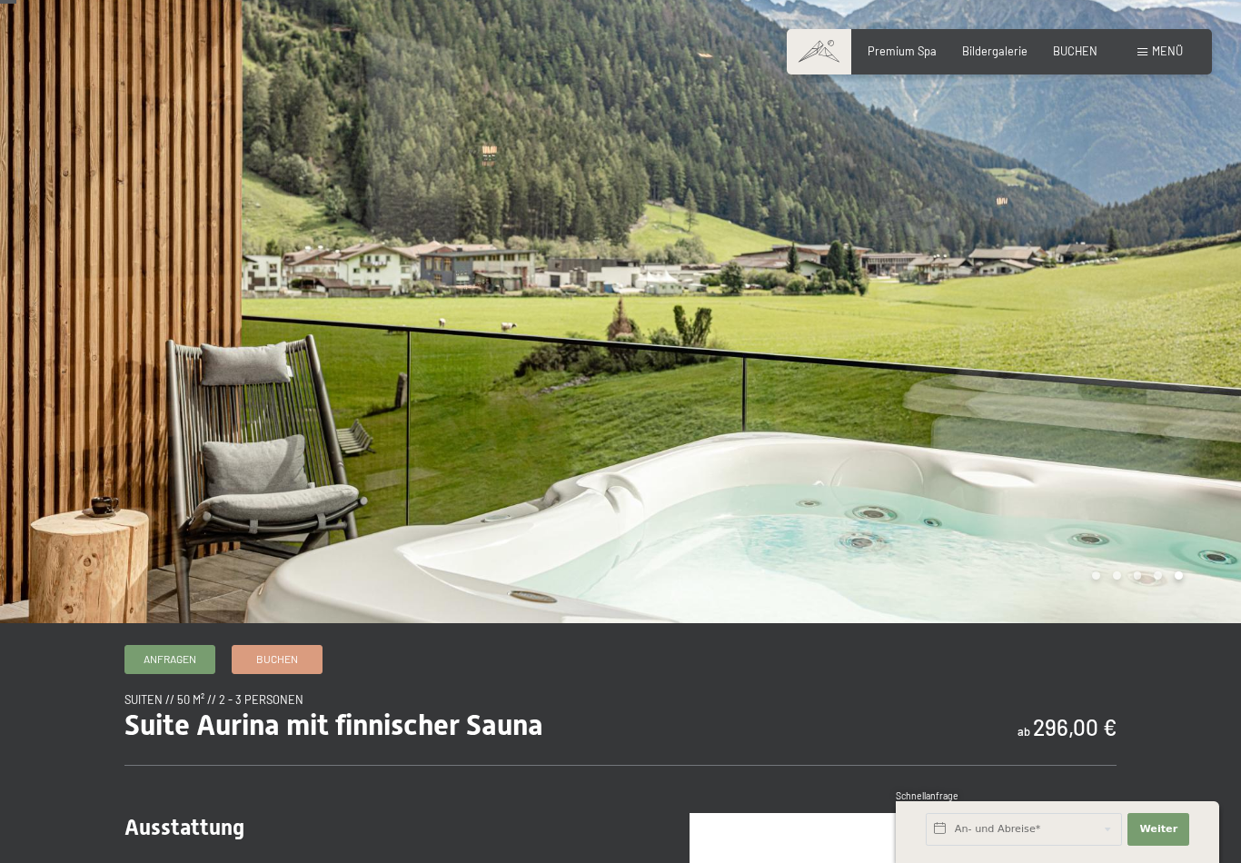
click at [1156, 476] on div at bounding box center [930, 299] width 620 height 648
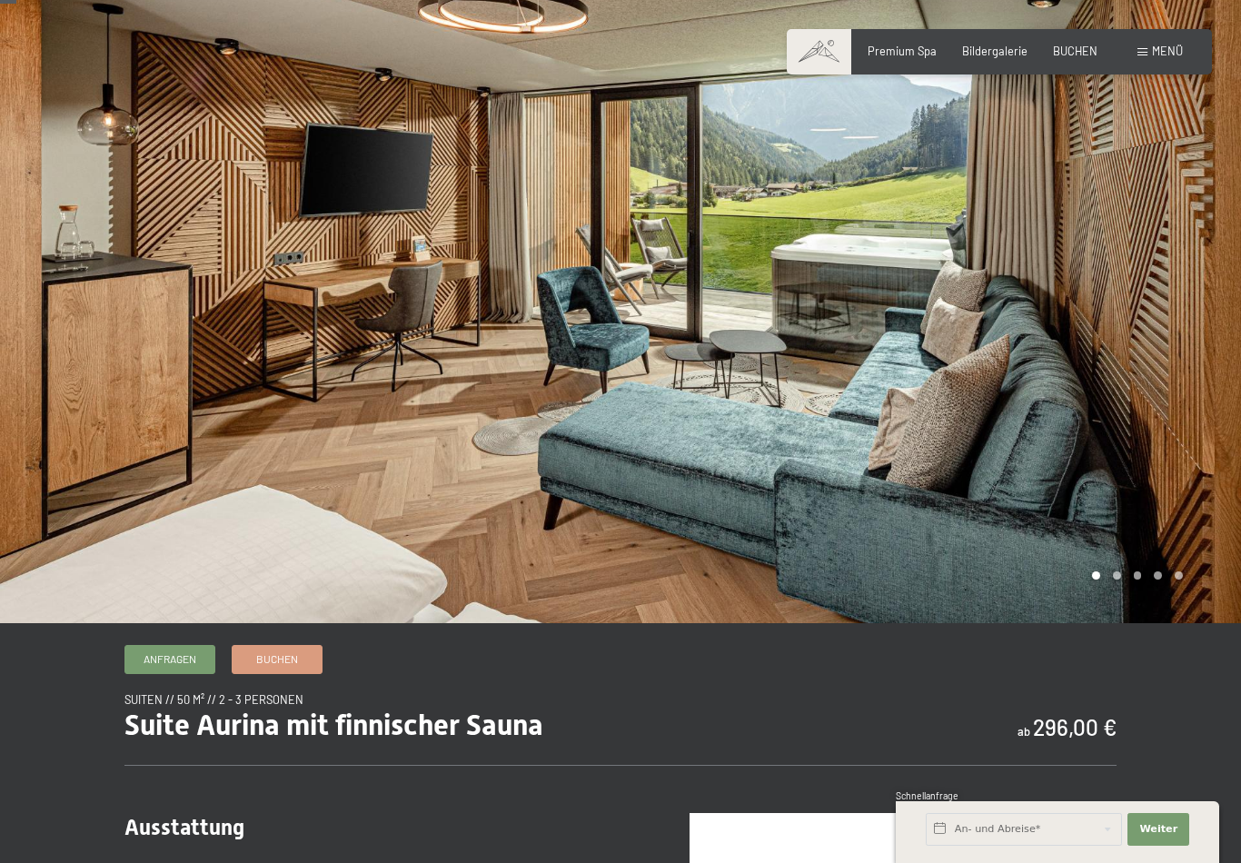
click at [1145, 487] on div at bounding box center [930, 299] width 620 height 648
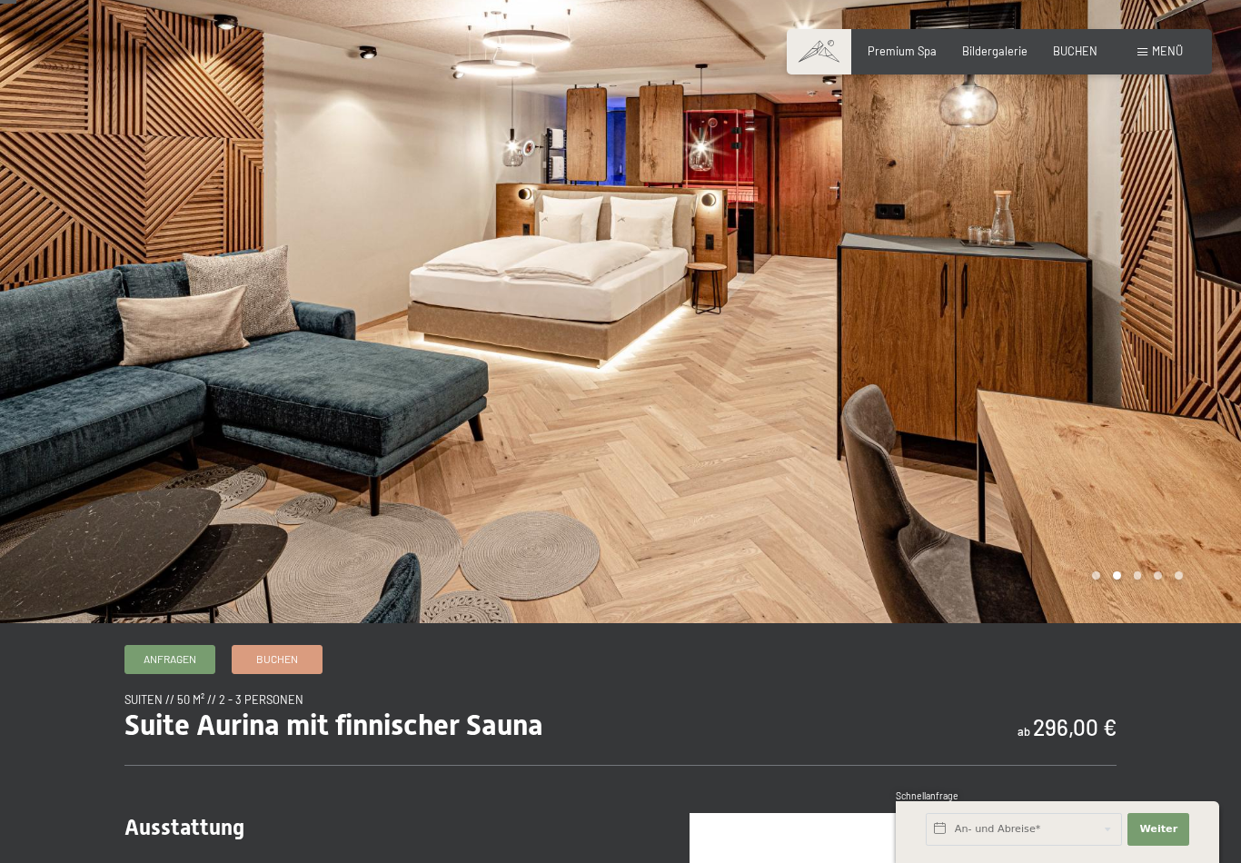
click at [1156, 476] on div at bounding box center [930, 299] width 620 height 648
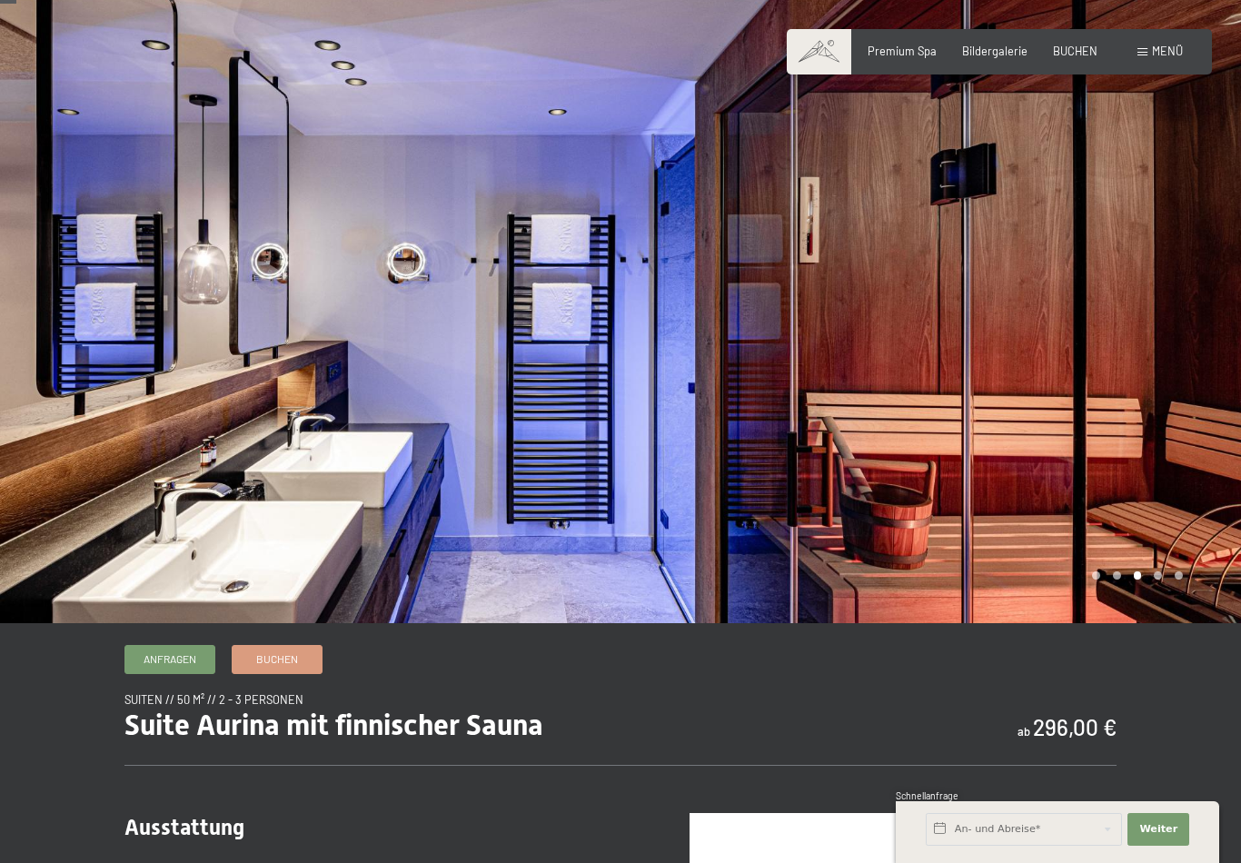
click at [1153, 481] on div at bounding box center [930, 299] width 620 height 648
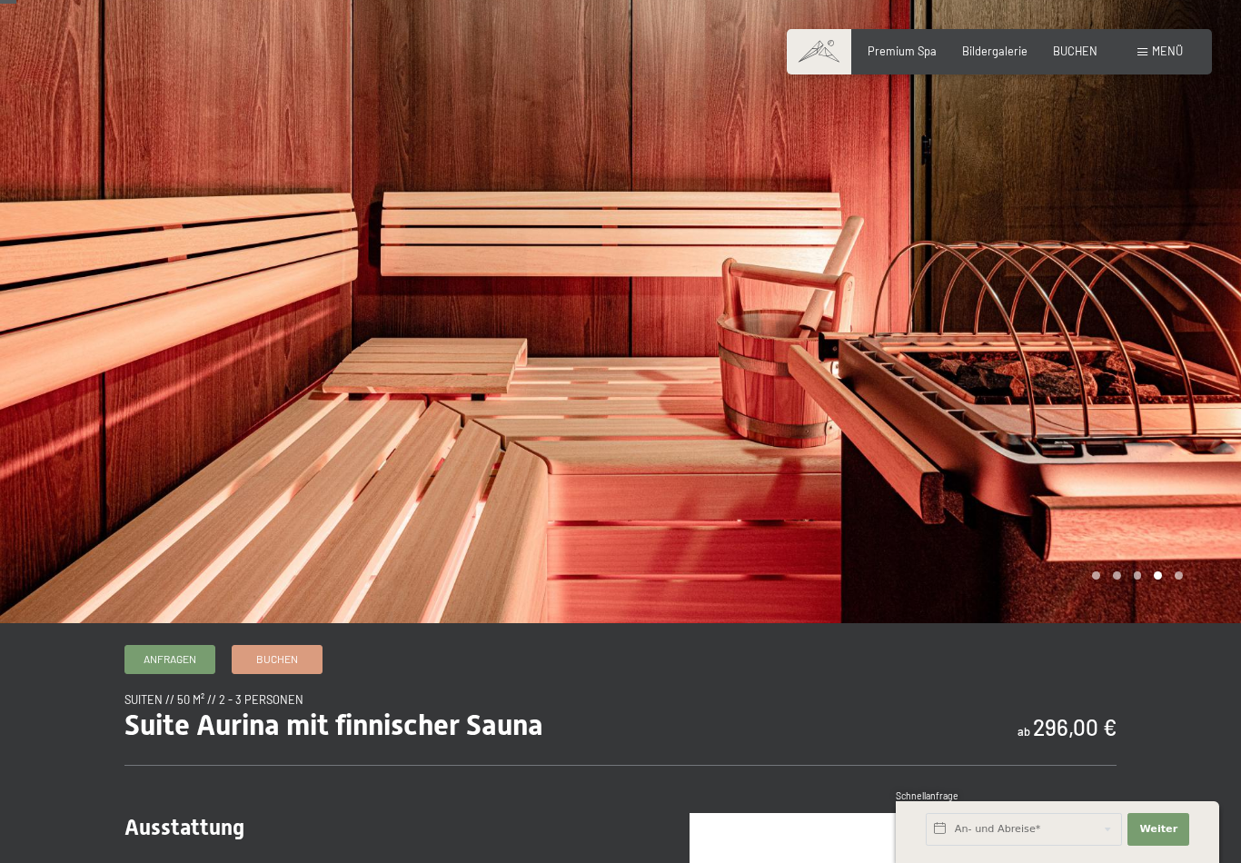
click at [1152, 488] on div at bounding box center [930, 299] width 620 height 648
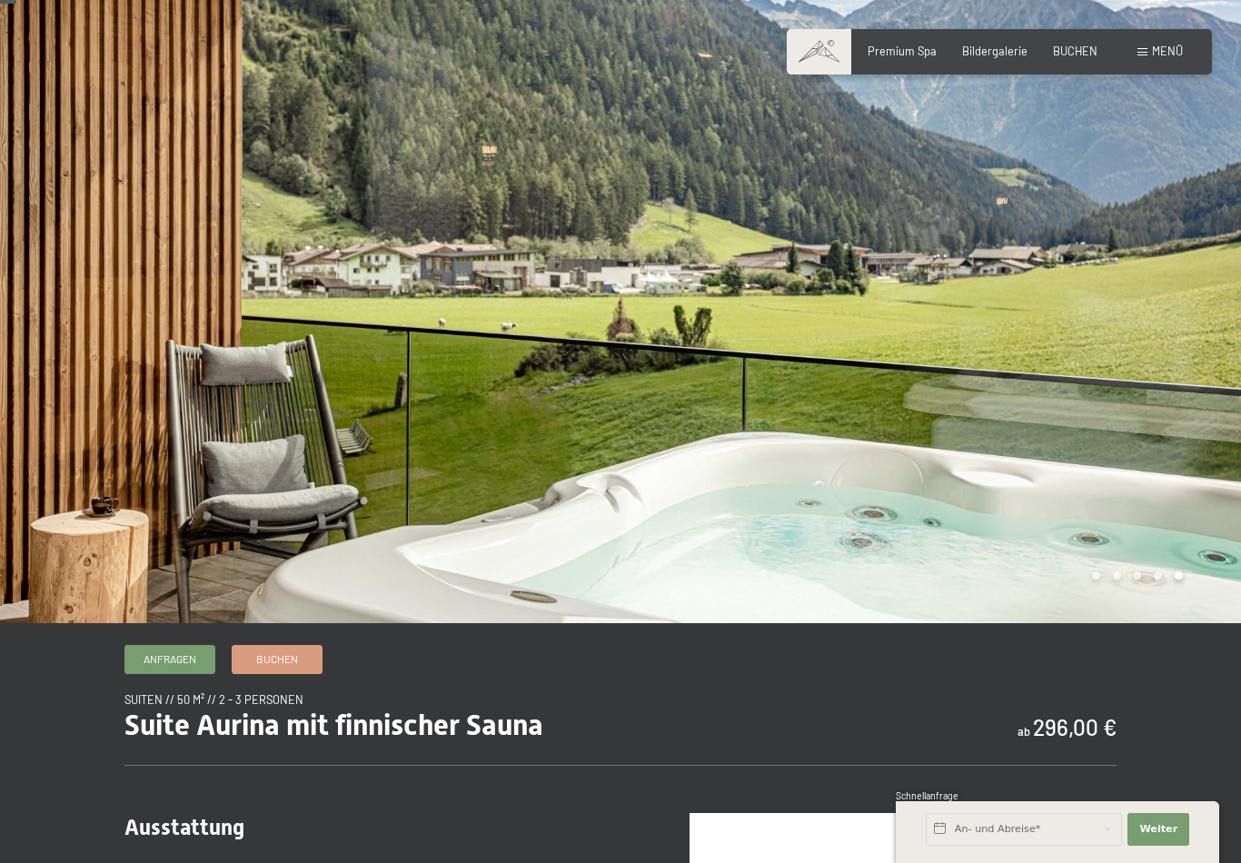
click at [1155, 489] on div at bounding box center [930, 299] width 620 height 648
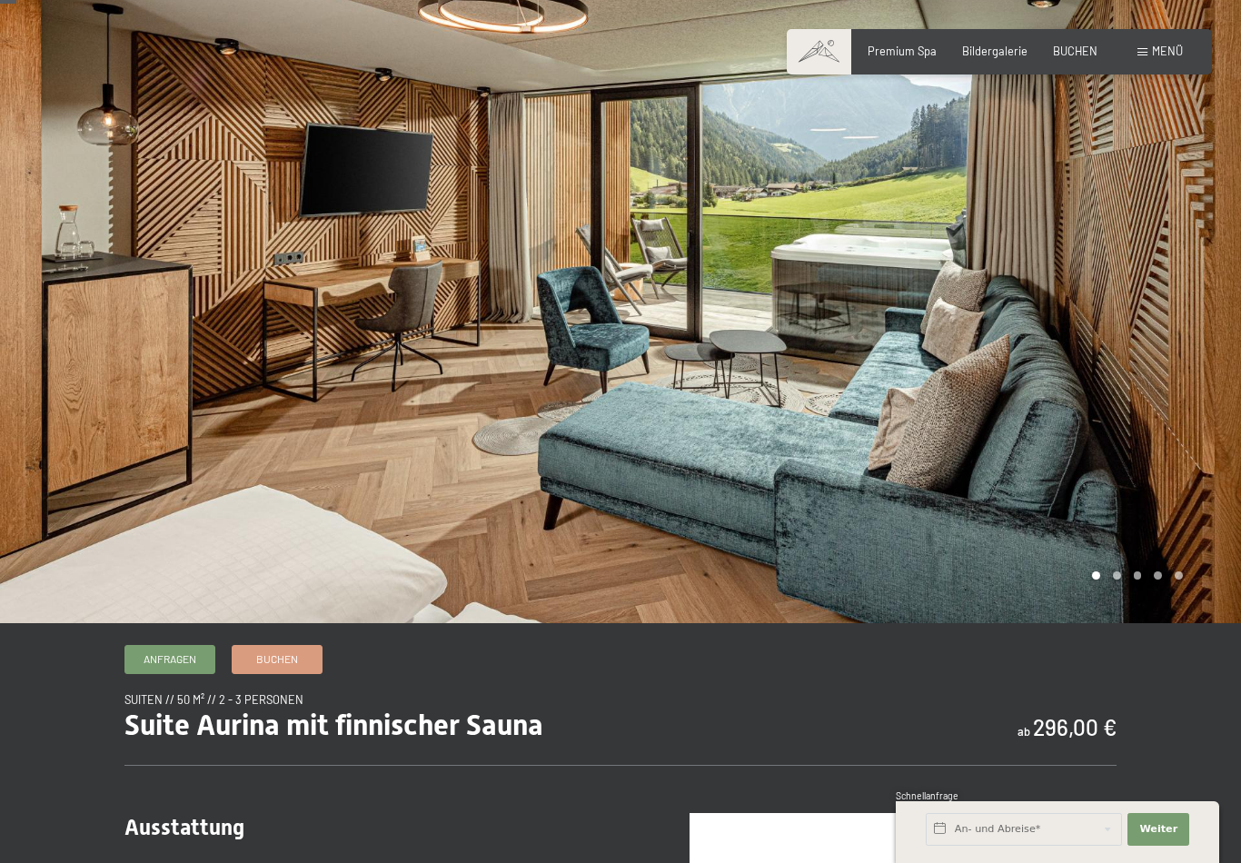
click at [1150, 487] on div at bounding box center [930, 299] width 620 height 648
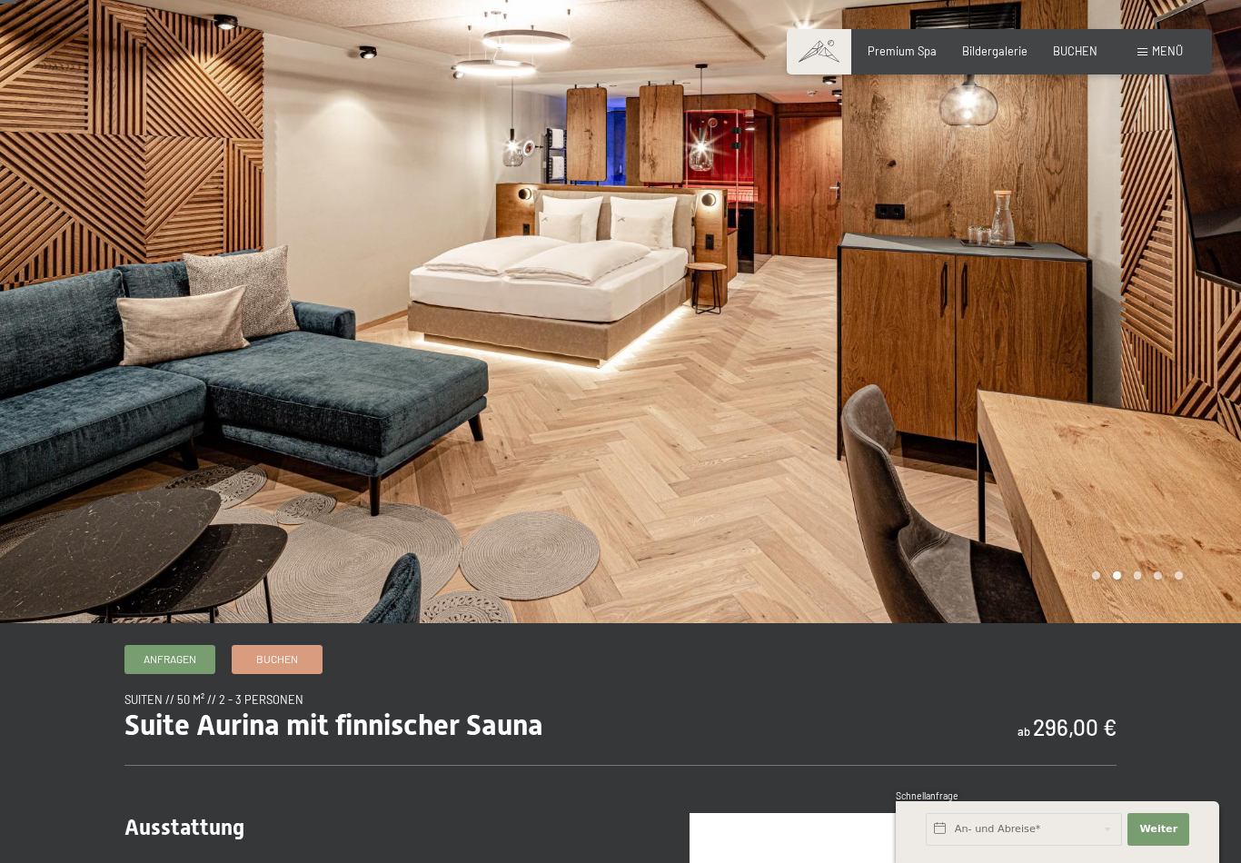
scroll to position [0, 0]
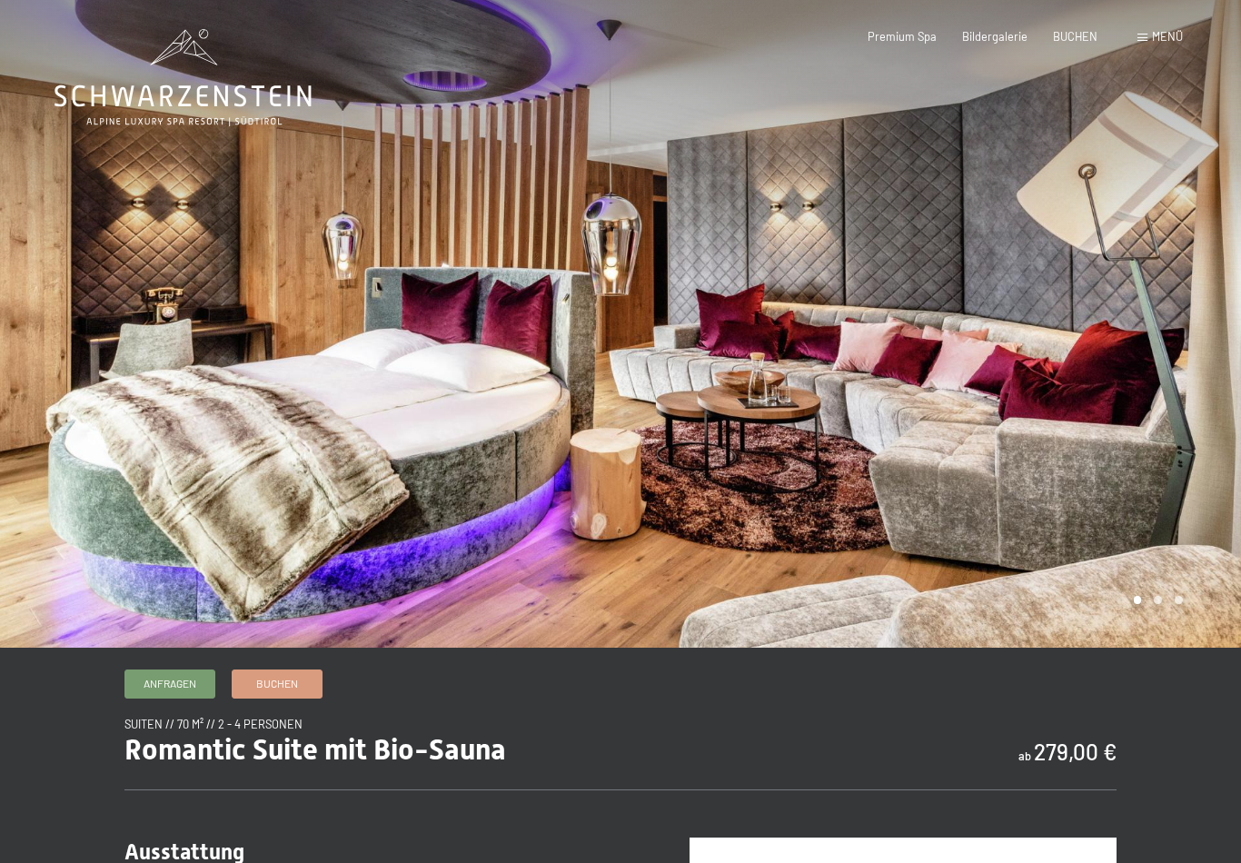
scroll to position [1, 0]
click at [1090, 447] on div at bounding box center [930, 323] width 620 height 648
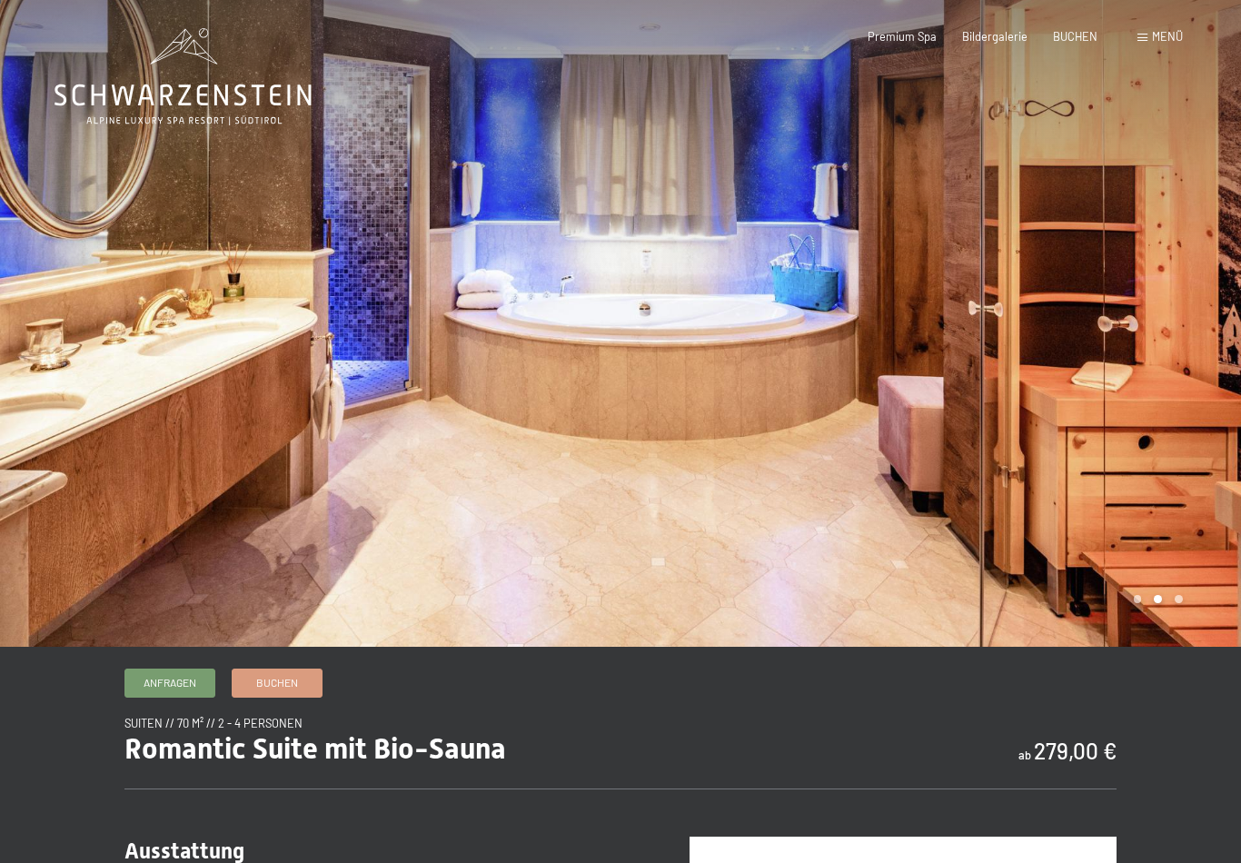
scroll to position [0, 0]
click at [1136, 412] on div at bounding box center [930, 324] width 620 height 648
